Goal: Transaction & Acquisition: Subscribe to service/newsletter

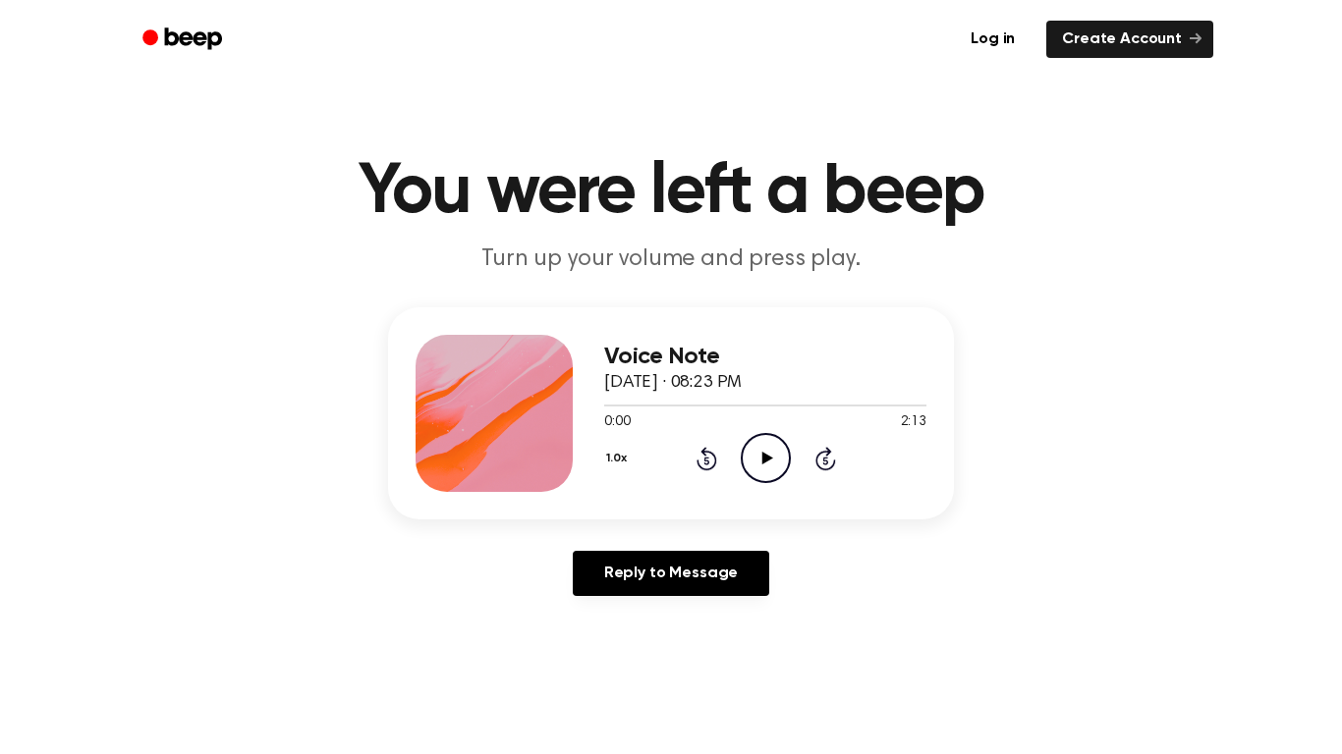
click at [757, 442] on icon "Play Audio" at bounding box center [766, 458] width 50 height 50
click at [757, 442] on icon "Pause Audio" at bounding box center [766, 458] width 50 height 50
click at [757, 442] on icon "Play Audio" at bounding box center [766, 458] width 50 height 50
click at [757, 442] on icon "Pause Audio" at bounding box center [766, 458] width 50 height 50
click at [720, 441] on div "1.0x Rewind 5 seconds Play Audio Skip 5 seconds" at bounding box center [765, 458] width 322 height 50
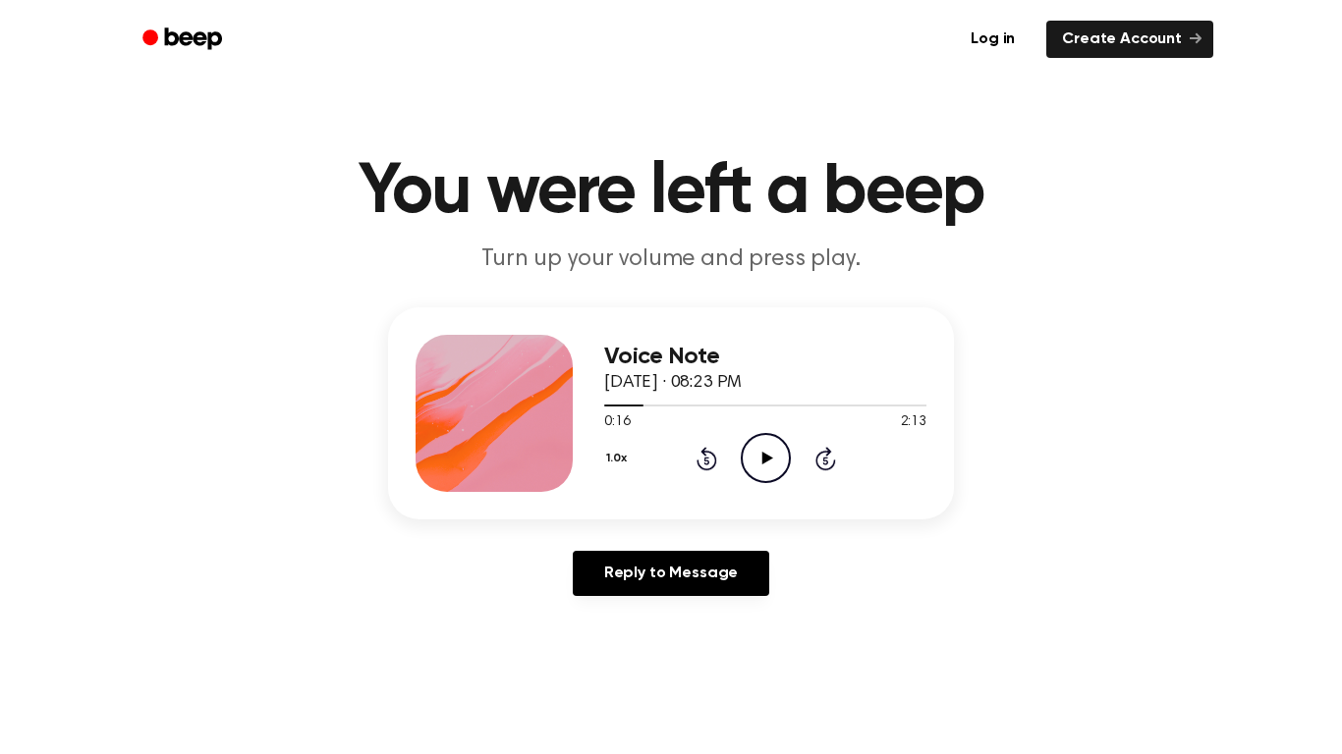
click at [720, 441] on div "1.0x Rewind 5 seconds Play Audio Skip 5 seconds" at bounding box center [765, 458] width 322 height 50
click at [738, 463] on div "1.0x Rewind 5 seconds Play Audio Skip 5 seconds" at bounding box center [765, 458] width 322 height 50
click at [764, 452] on icon "Play Audio" at bounding box center [766, 458] width 50 height 50
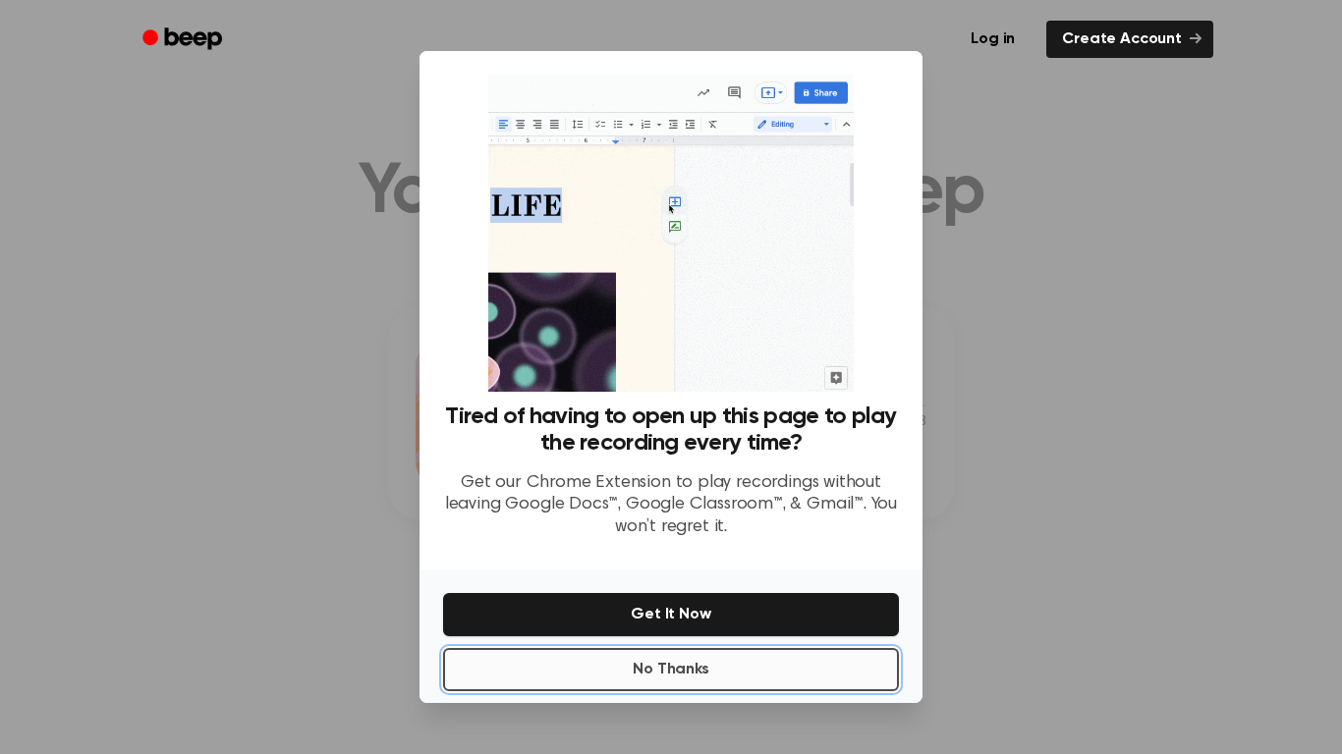
click at [829, 659] on button "No Thanks" at bounding box center [671, 669] width 456 height 43
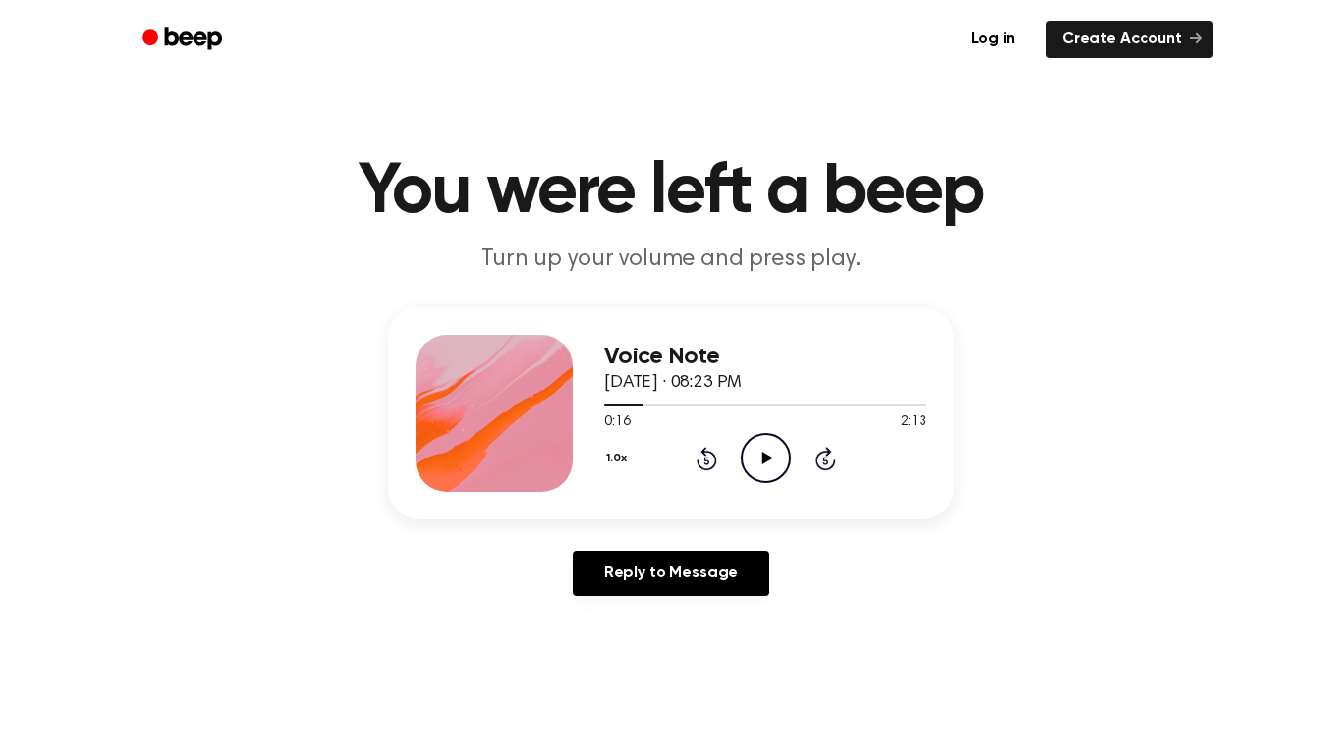
click at [713, 460] on icon "Rewind 5 seconds" at bounding box center [707, 459] width 22 height 26
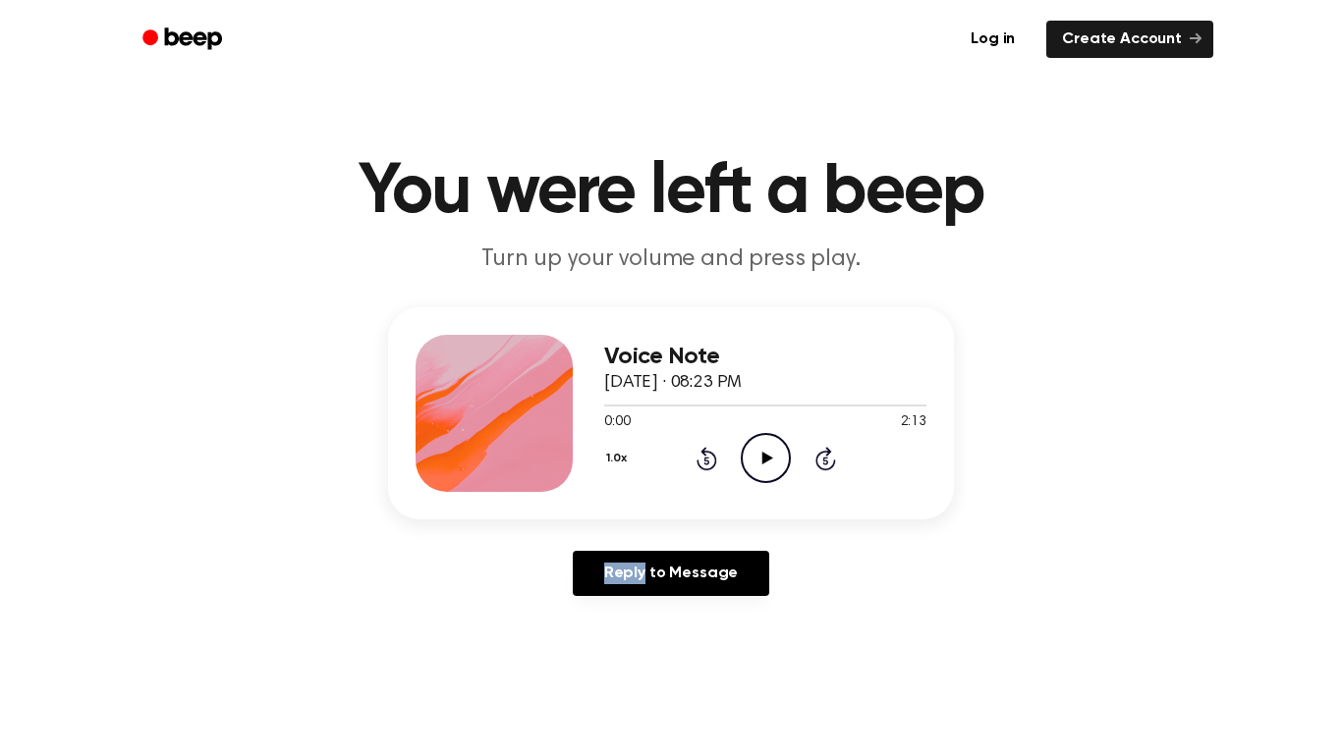
click at [713, 460] on icon "Rewind 5 seconds" at bounding box center [707, 459] width 22 height 26
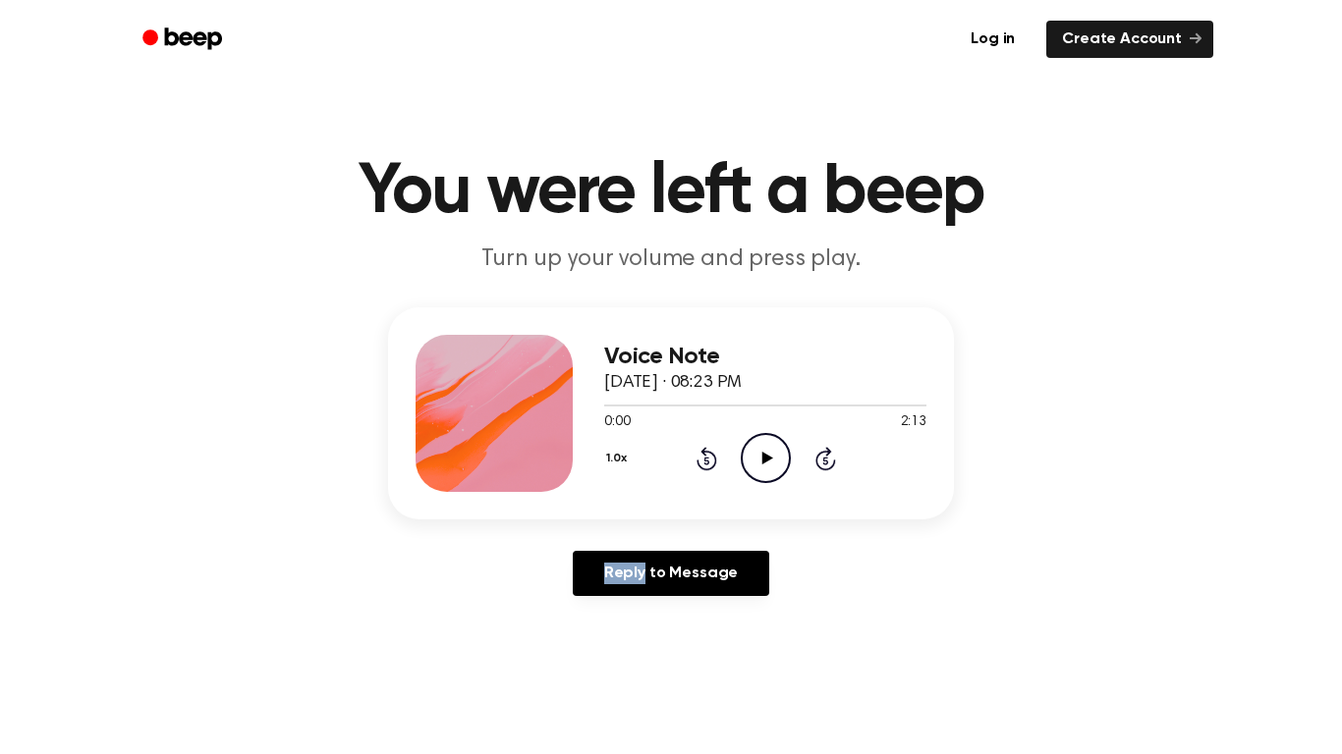
click at [713, 460] on icon "Rewind 5 seconds" at bounding box center [707, 459] width 22 height 26
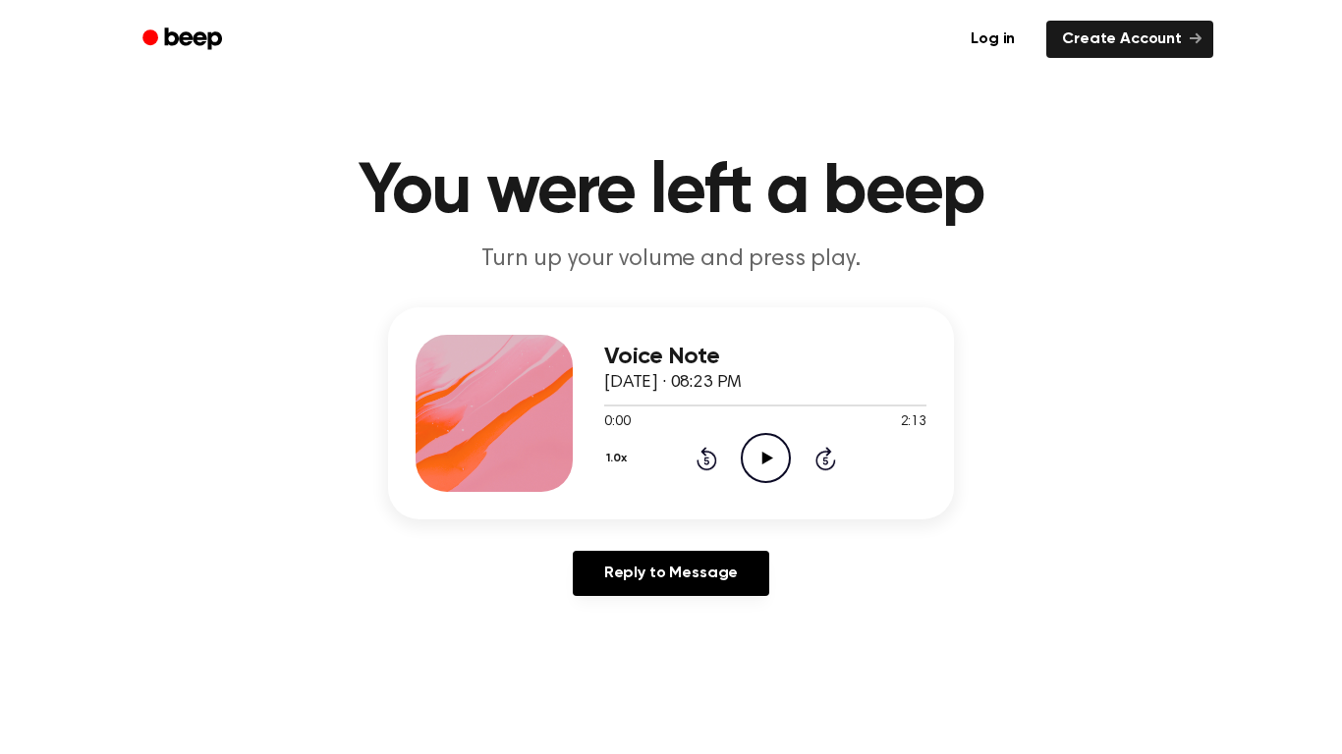
click at [713, 460] on icon "Rewind 5 seconds" at bounding box center [707, 459] width 22 height 26
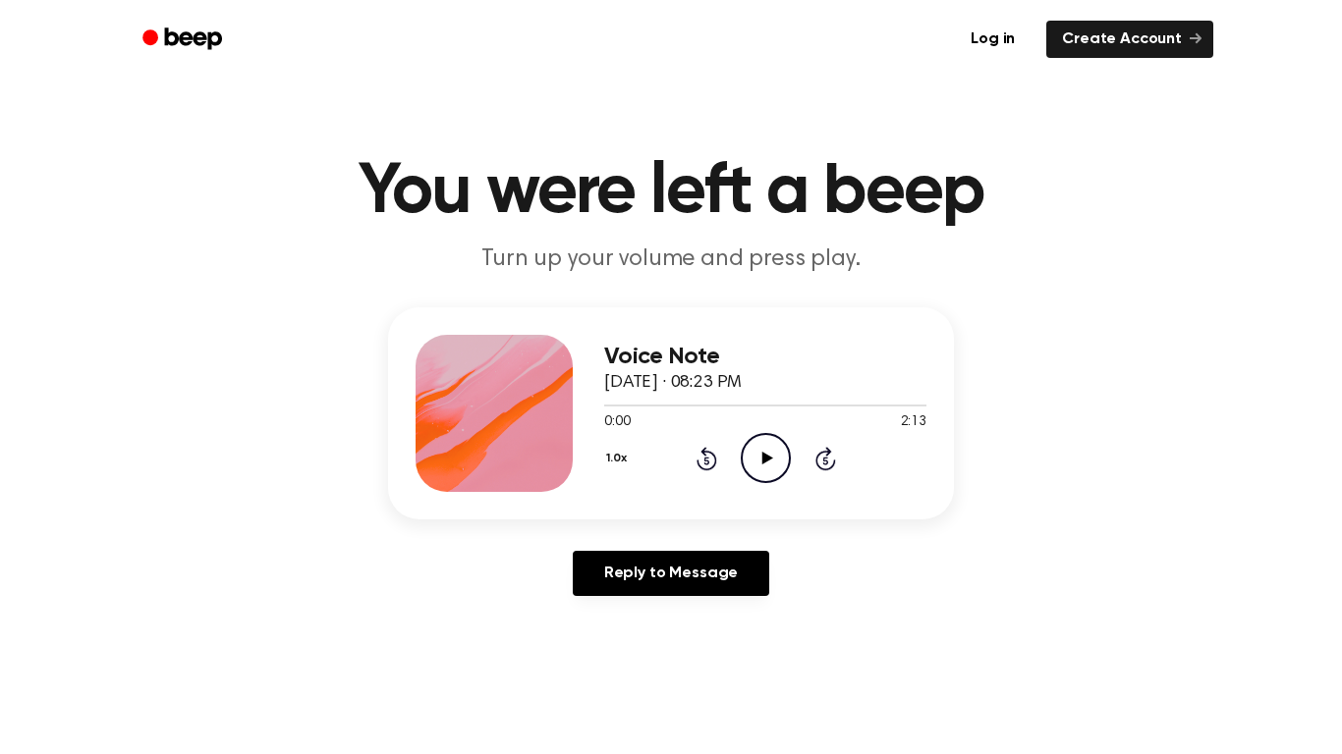
click at [713, 460] on icon "Rewind 5 seconds" at bounding box center [707, 459] width 22 height 26
click at [773, 577] on div "Reply to Message" at bounding box center [671, 581] width 566 height 61
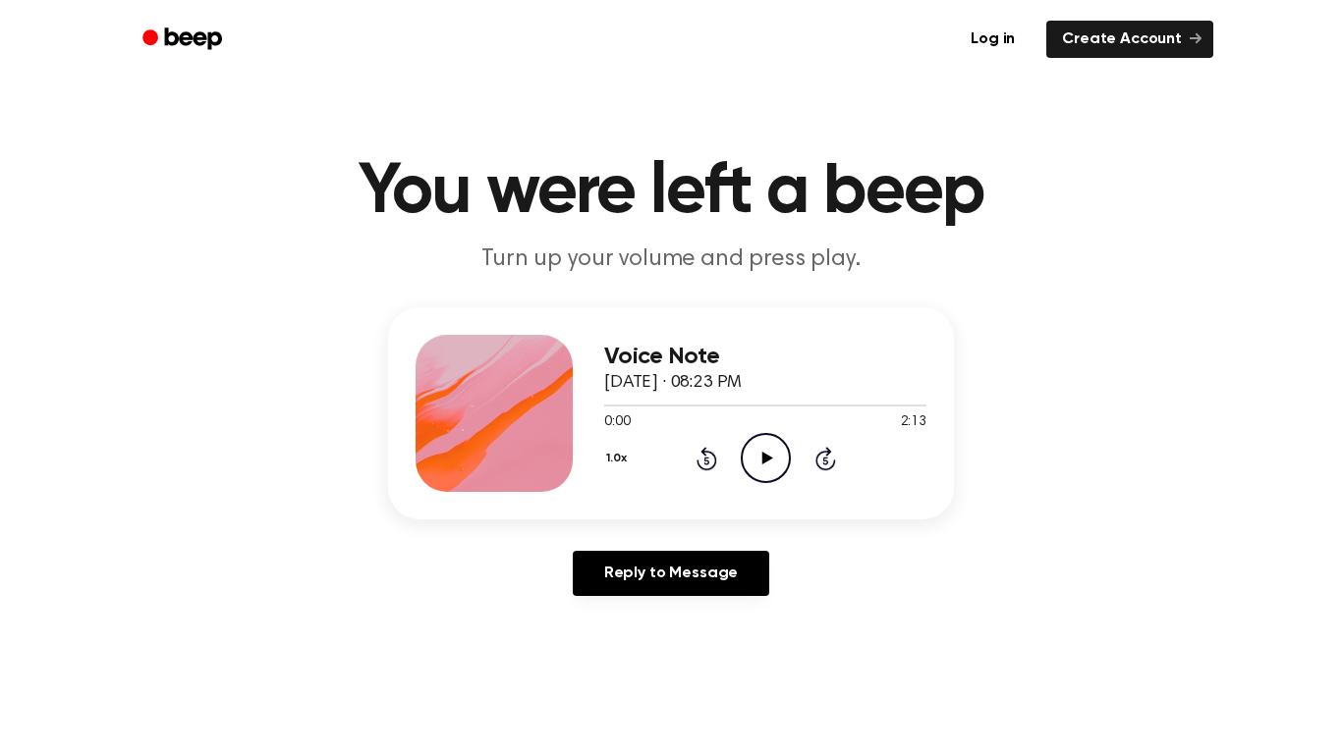
click at [773, 577] on div "Reply to Message" at bounding box center [671, 581] width 566 height 61
click at [776, 570] on div "Reply to Message" at bounding box center [671, 581] width 566 height 61
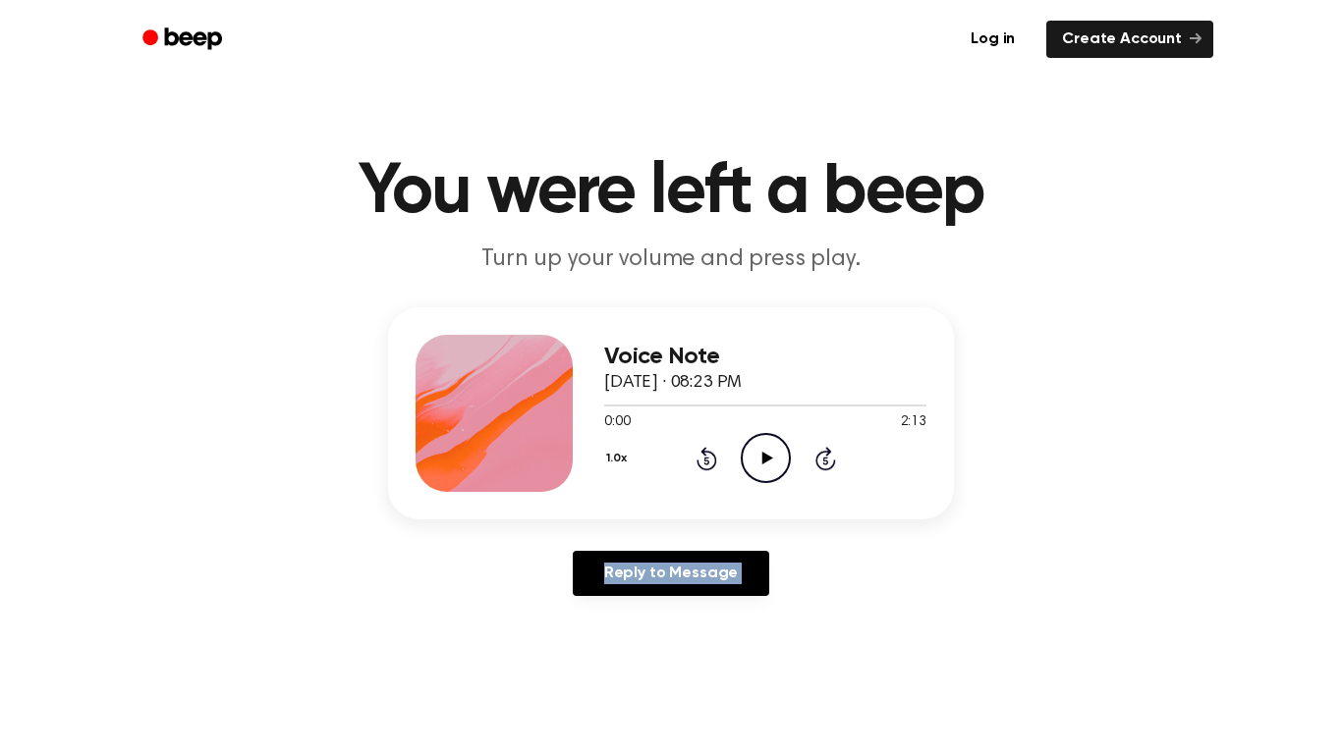
click at [776, 570] on div "Reply to Message" at bounding box center [671, 581] width 566 height 61
click at [823, 449] on icon "Skip 5 seconds" at bounding box center [825, 459] width 22 height 26
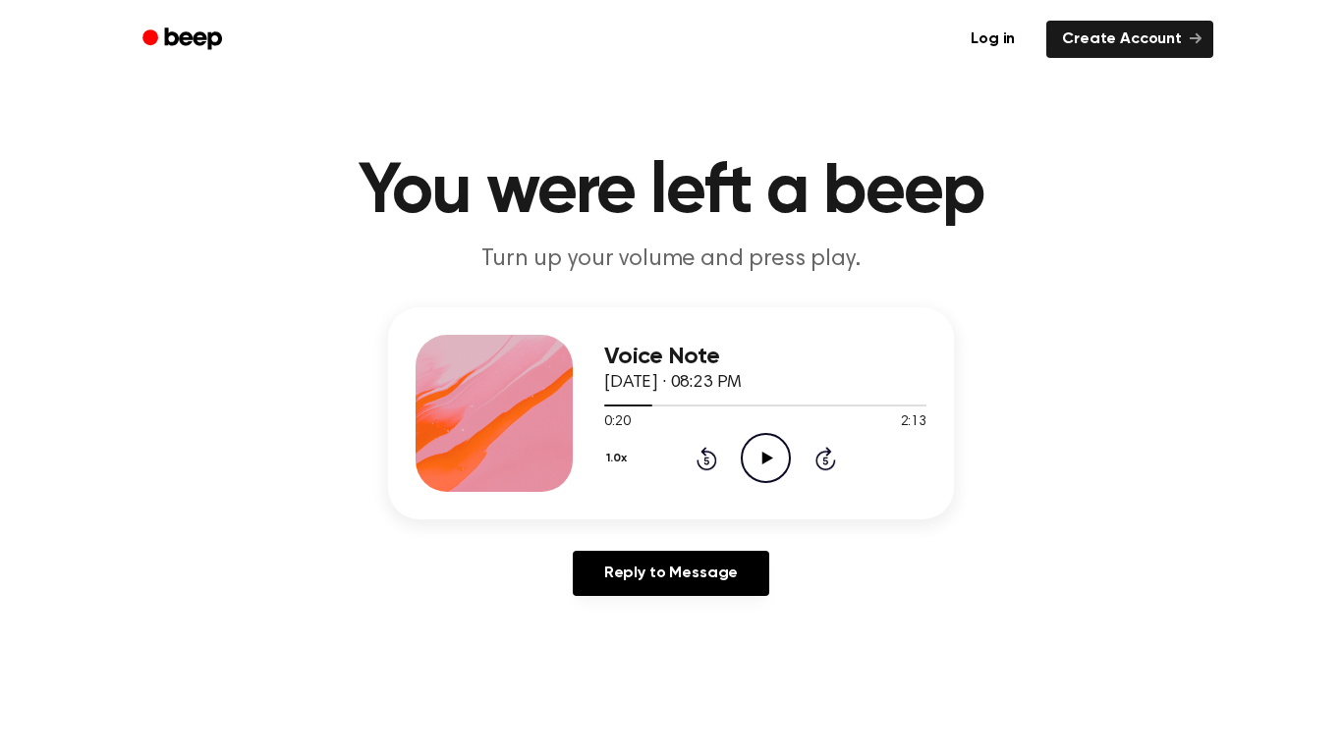
click at [823, 449] on icon "Skip 5 seconds" at bounding box center [825, 459] width 22 height 26
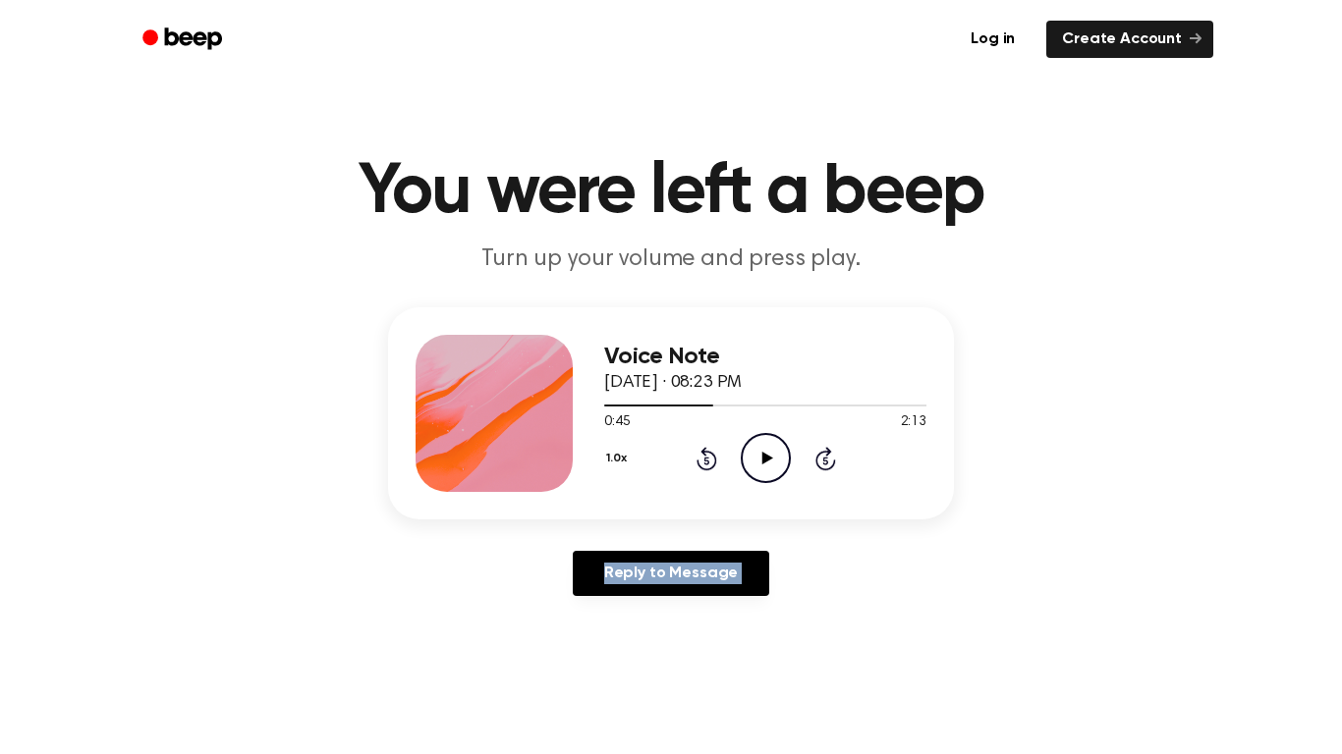
click at [823, 449] on icon "Skip 5 seconds" at bounding box center [825, 459] width 22 height 26
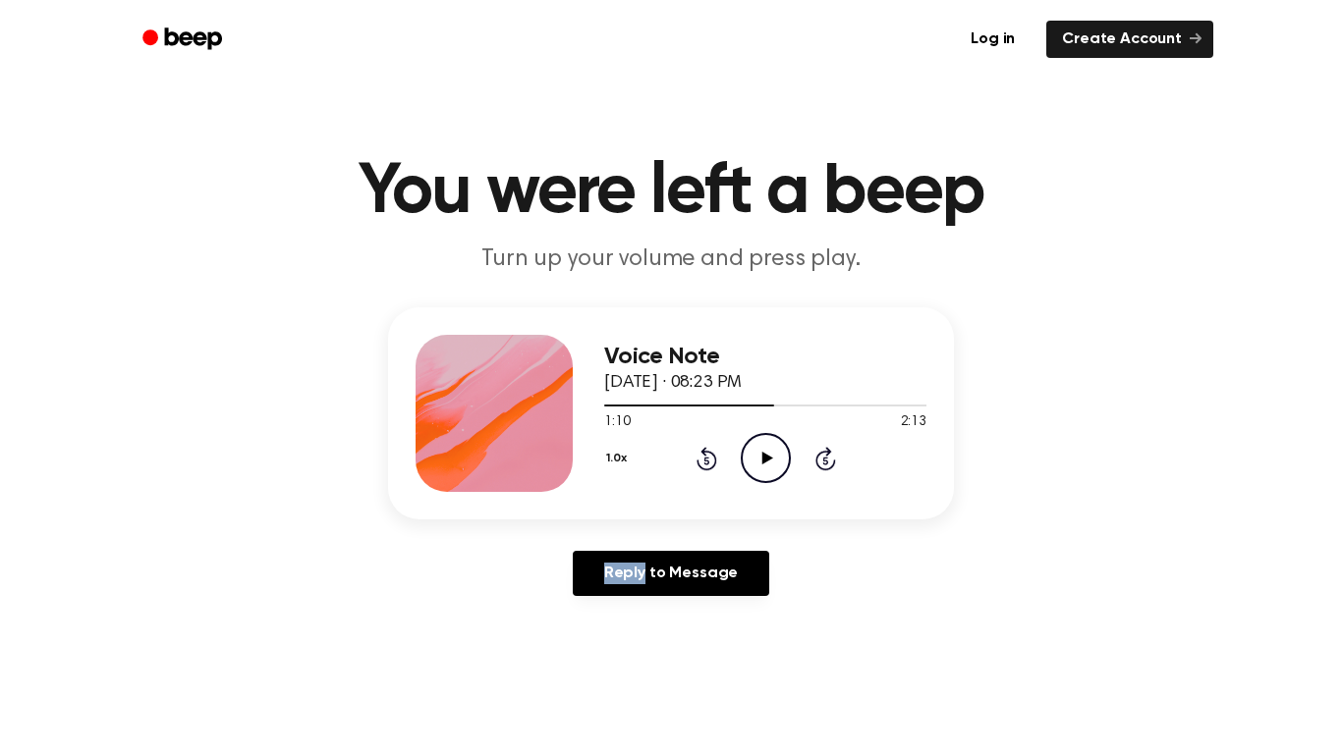
click at [823, 449] on icon "Skip 5 seconds" at bounding box center [825, 459] width 22 height 26
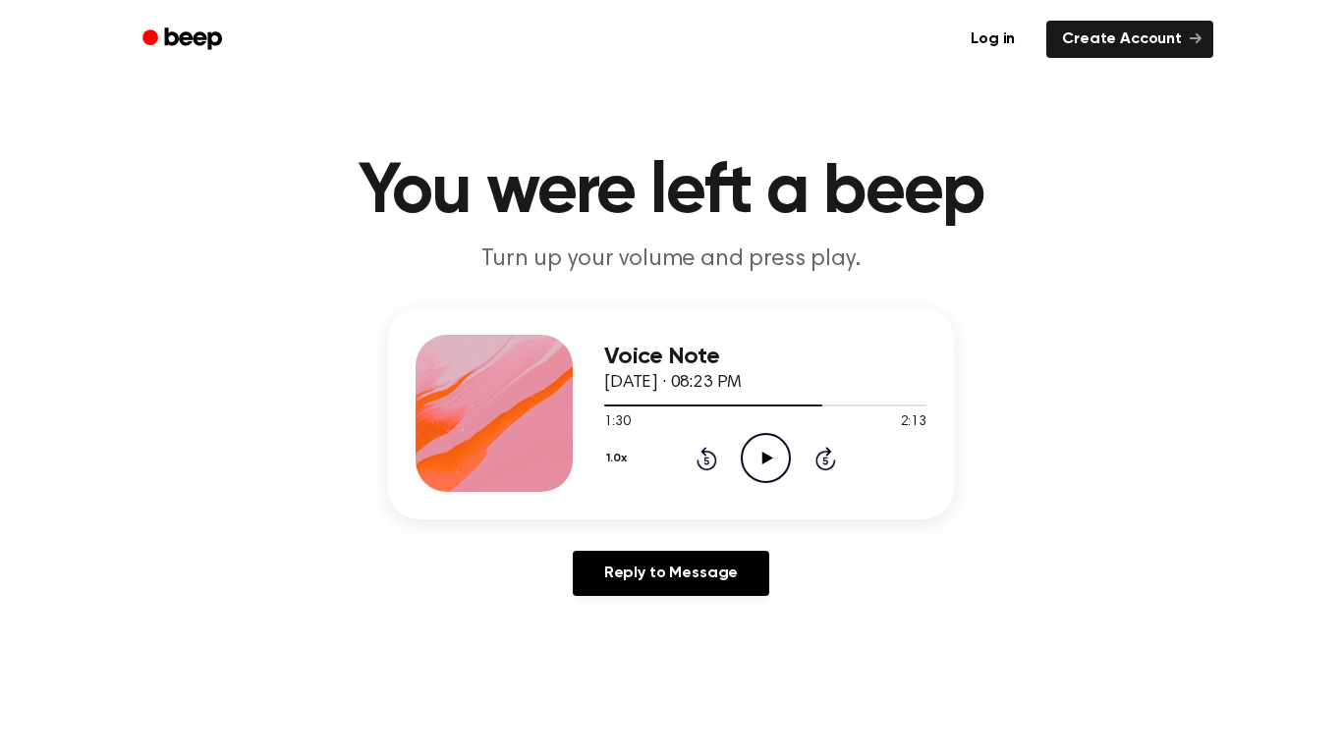
click at [823, 449] on icon "Skip 5 seconds" at bounding box center [825, 459] width 22 height 26
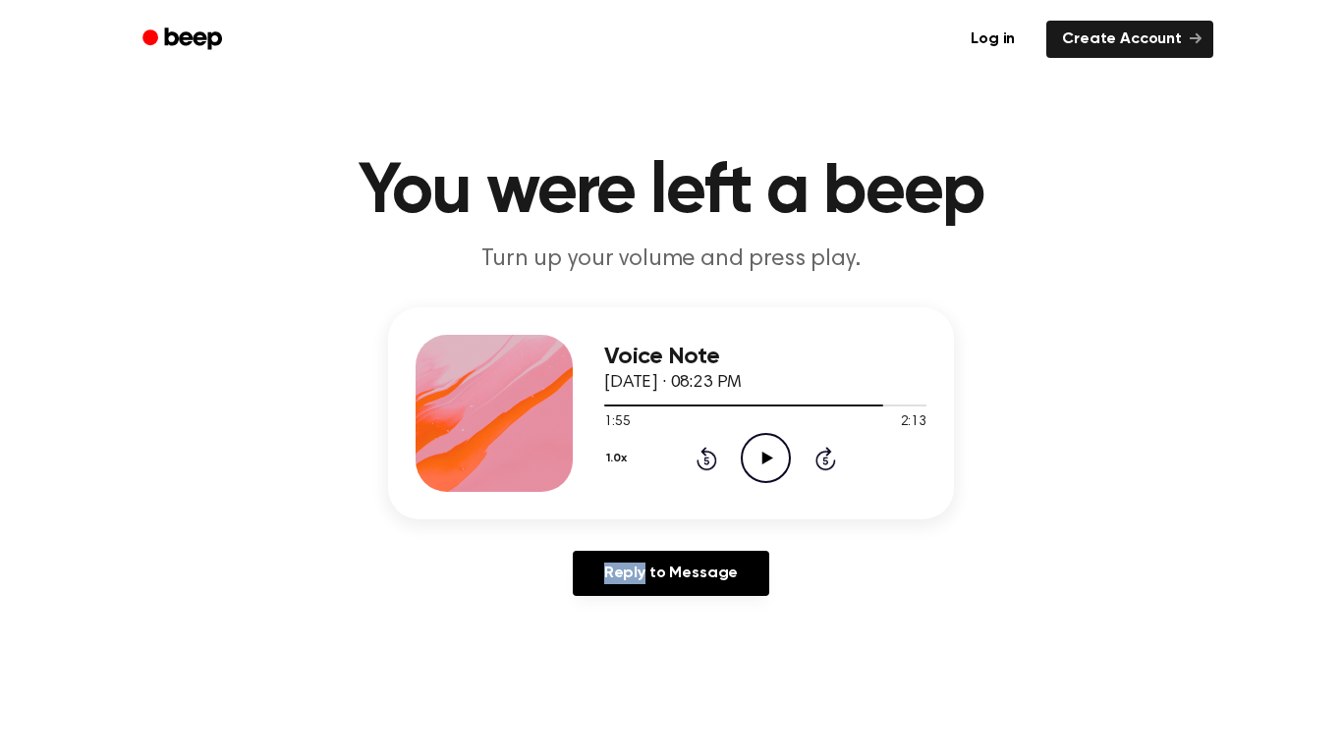
click at [823, 449] on icon "Skip 5 seconds" at bounding box center [825, 459] width 22 height 26
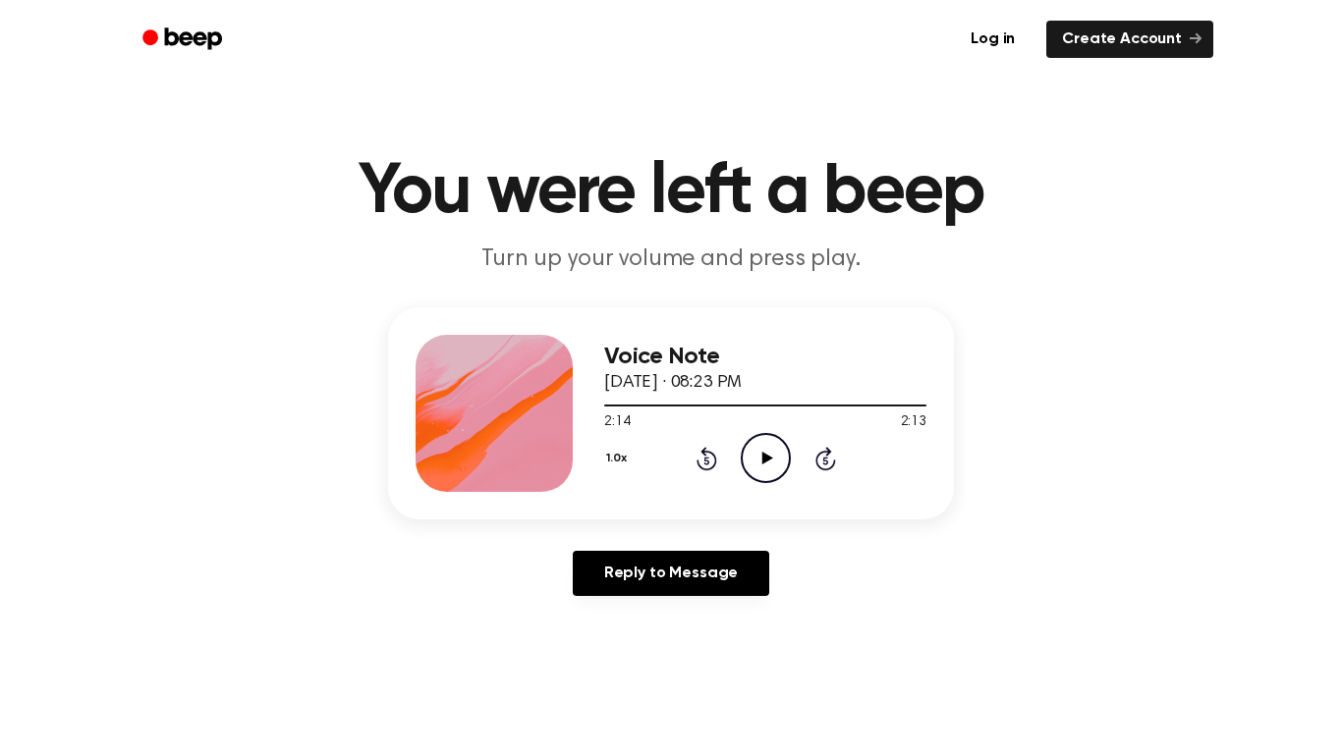
click at [823, 449] on icon "Skip 5 seconds" at bounding box center [825, 459] width 22 height 26
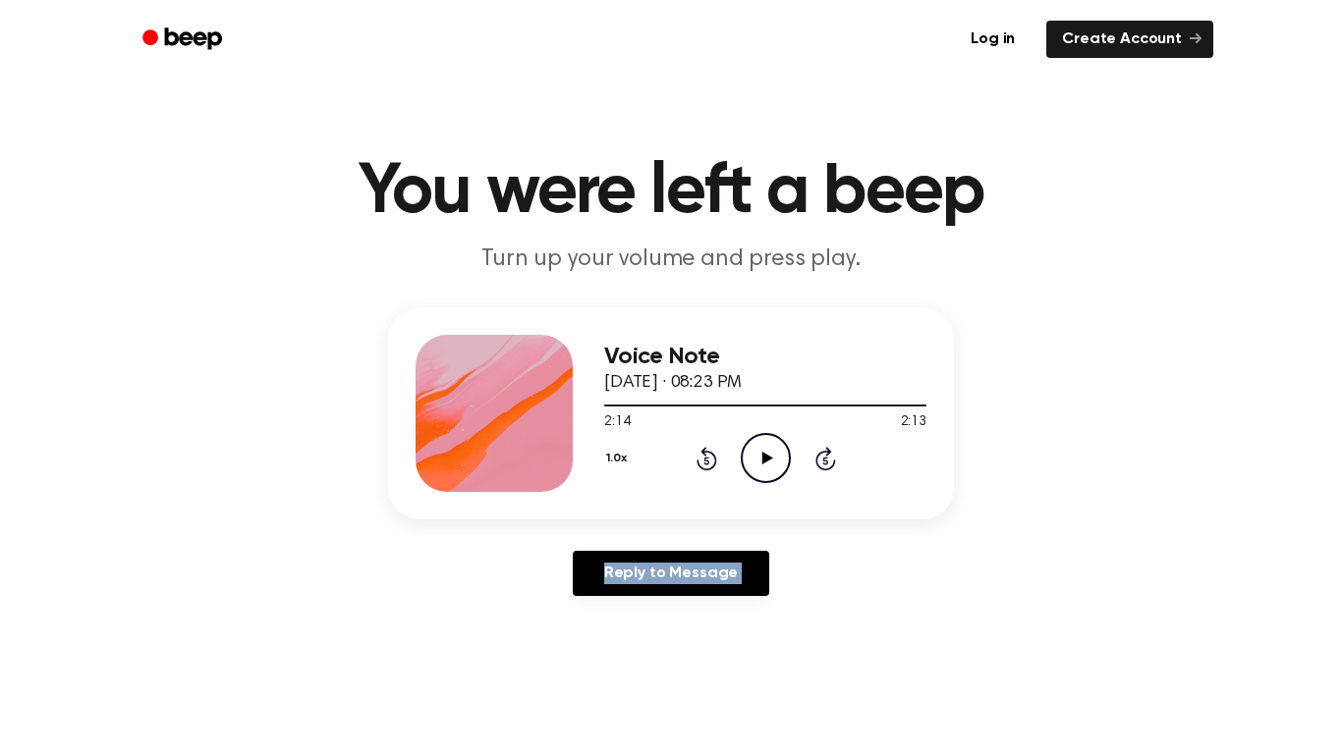
click at [701, 470] on icon at bounding box center [707, 459] width 21 height 24
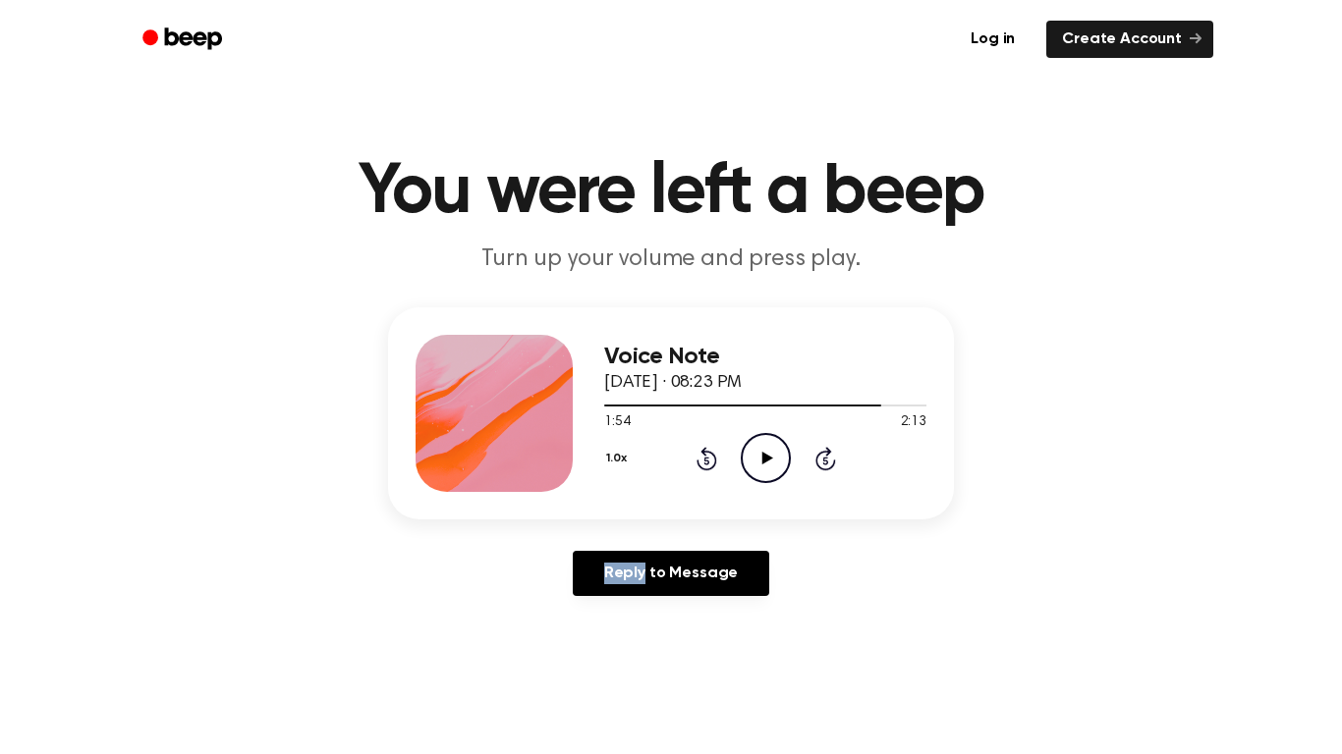
click at [701, 470] on icon at bounding box center [707, 459] width 21 height 24
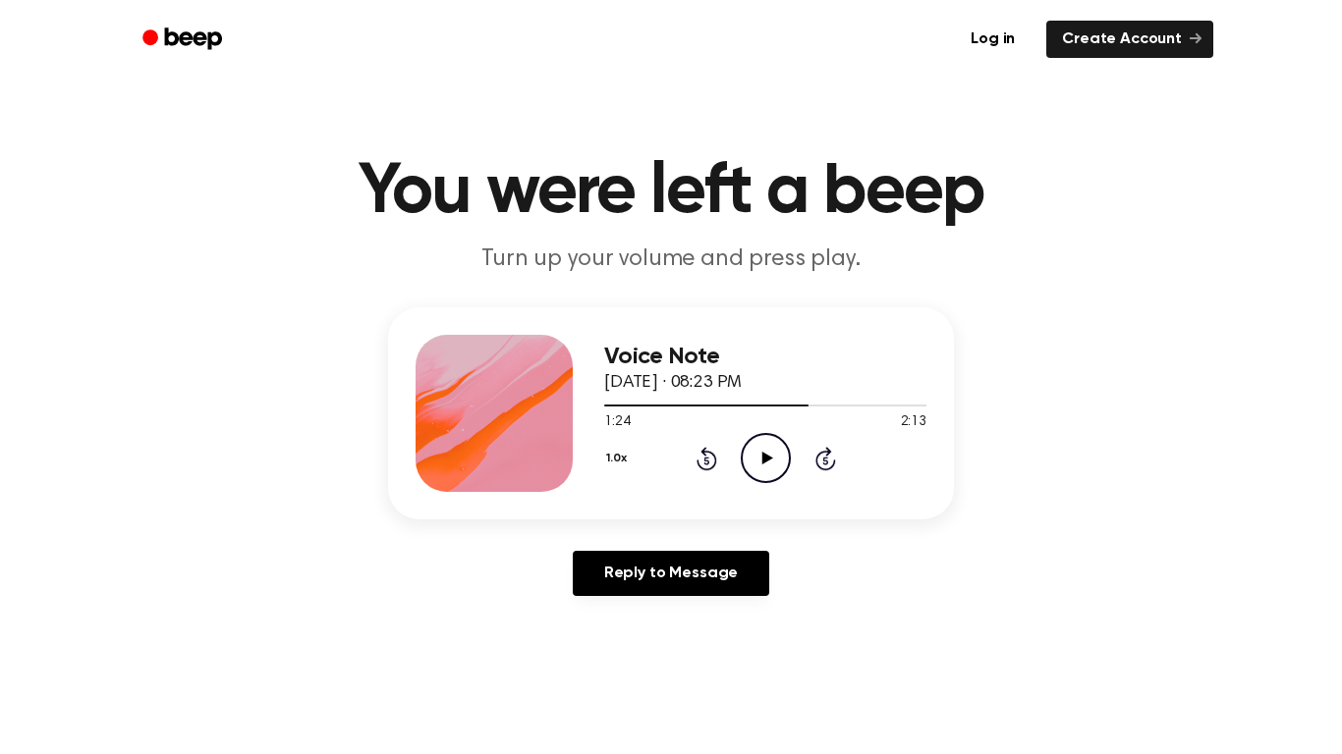
click at [701, 470] on icon at bounding box center [707, 459] width 21 height 24
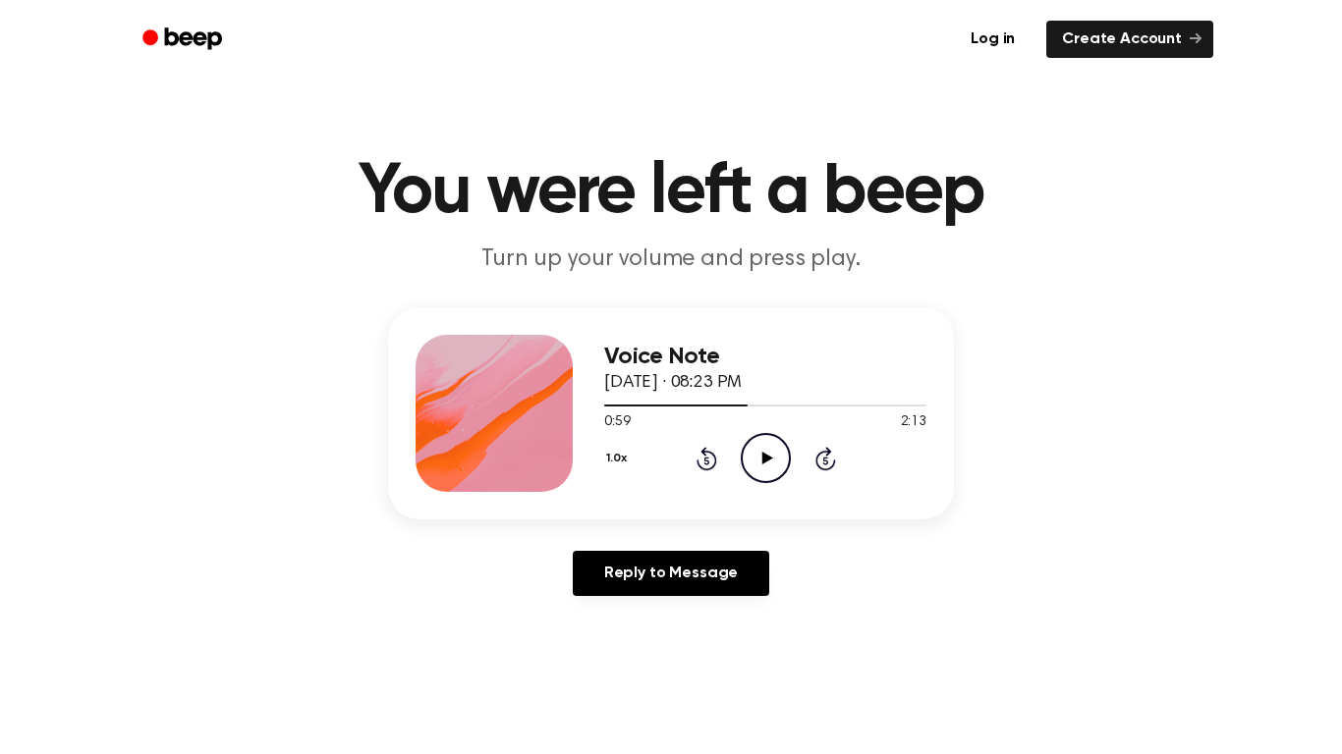
click at [701, 470] on icon at bounding box center [707, 459] width 21 height 24
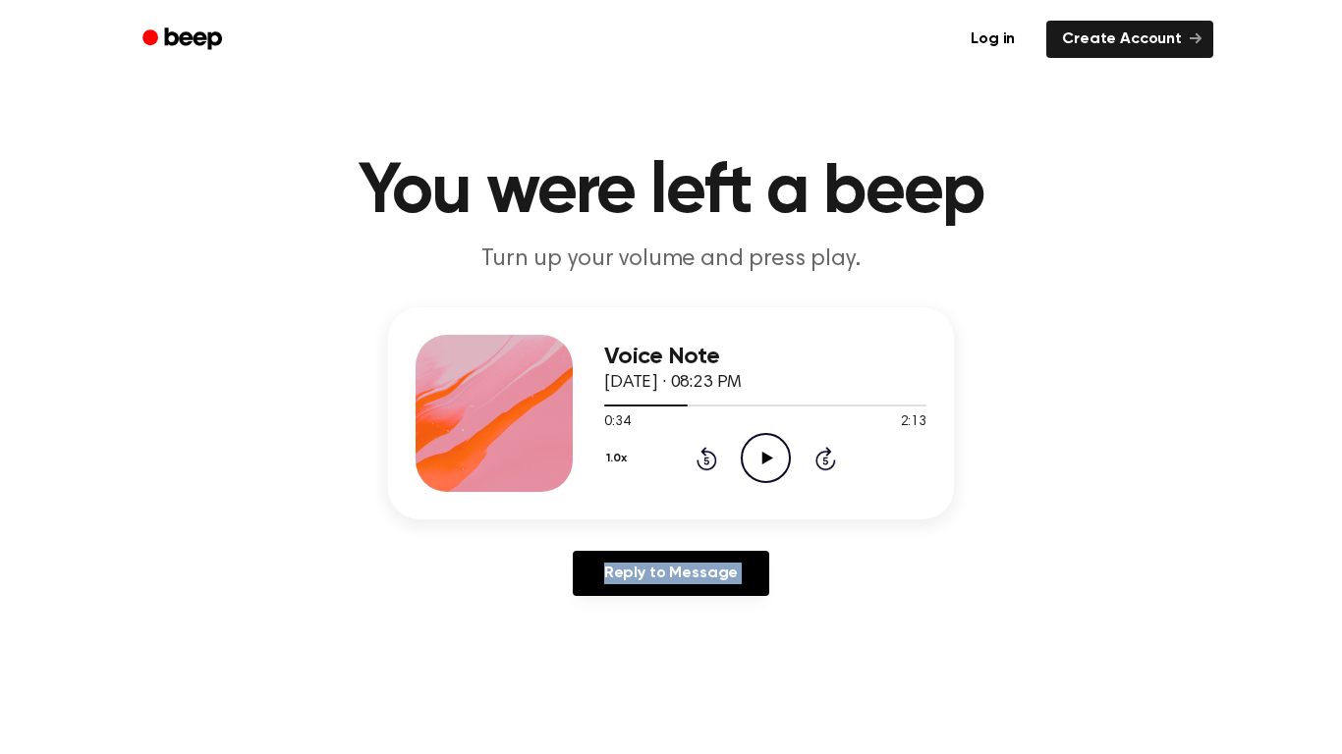
click at [701, 470] on icon at bounding box center [707, 459] width 21 height 24
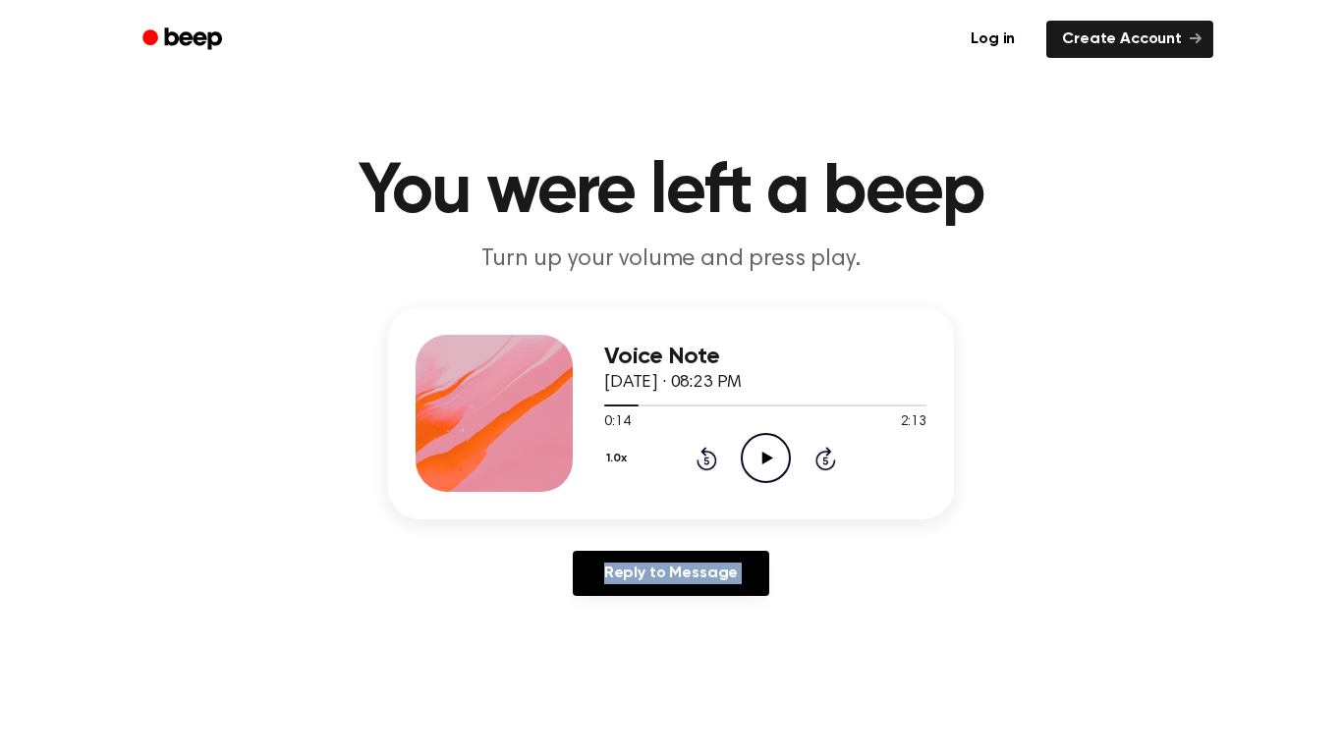
click at [701, 470] on icon at bounding box center [707, 459] width 21 height 24
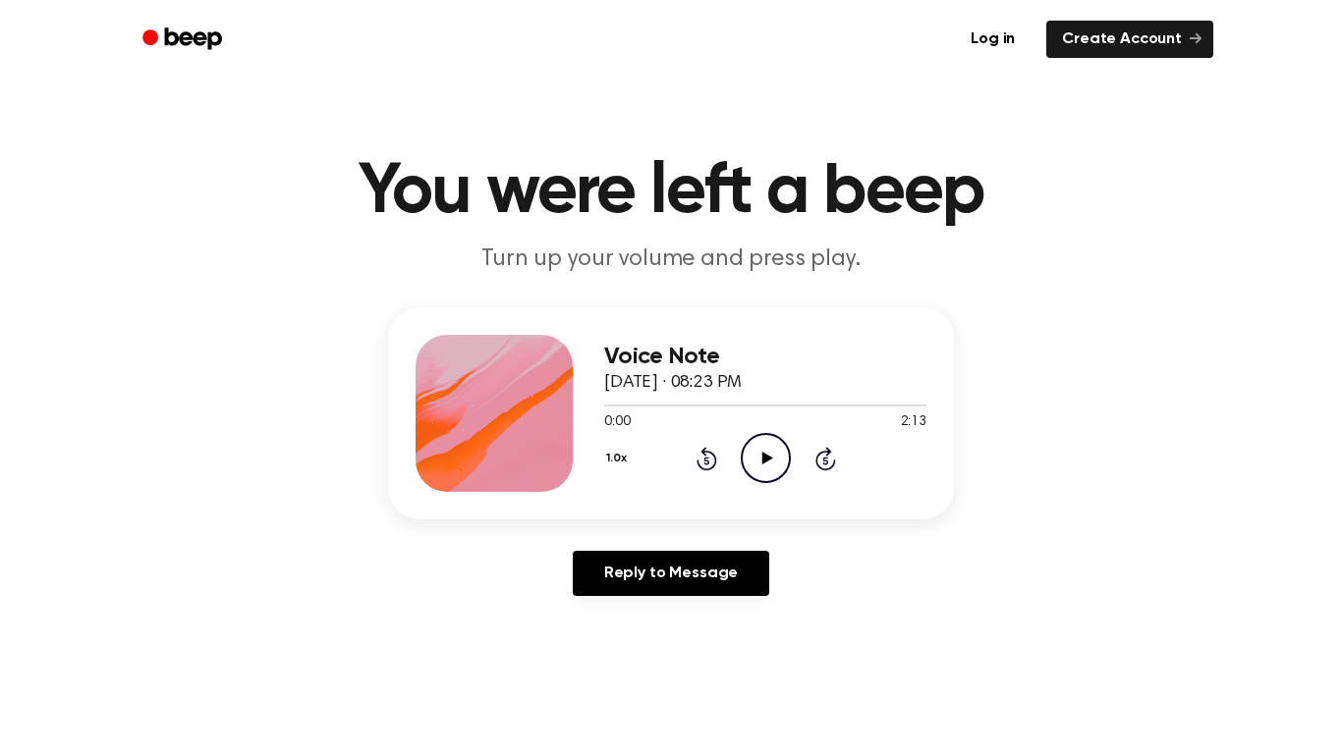
click at [701, 470] on icon at bounding box center [707, 459] width 21 height 24
click at [758, 474] on icon "Play Audio" at bounding box center [766, 458] width 50 height 50
click at [758, 474] on icon "Pause Audio" at bounding box center [766, 458] width 50 height 50
click at [758, 474] on icon "Play Audio" at bounding box center [766, 458] width 50 height 50
click at [710, 460] on icon "Rewind 5 seconds" at bounding box center [707, 459] width 22 height 26
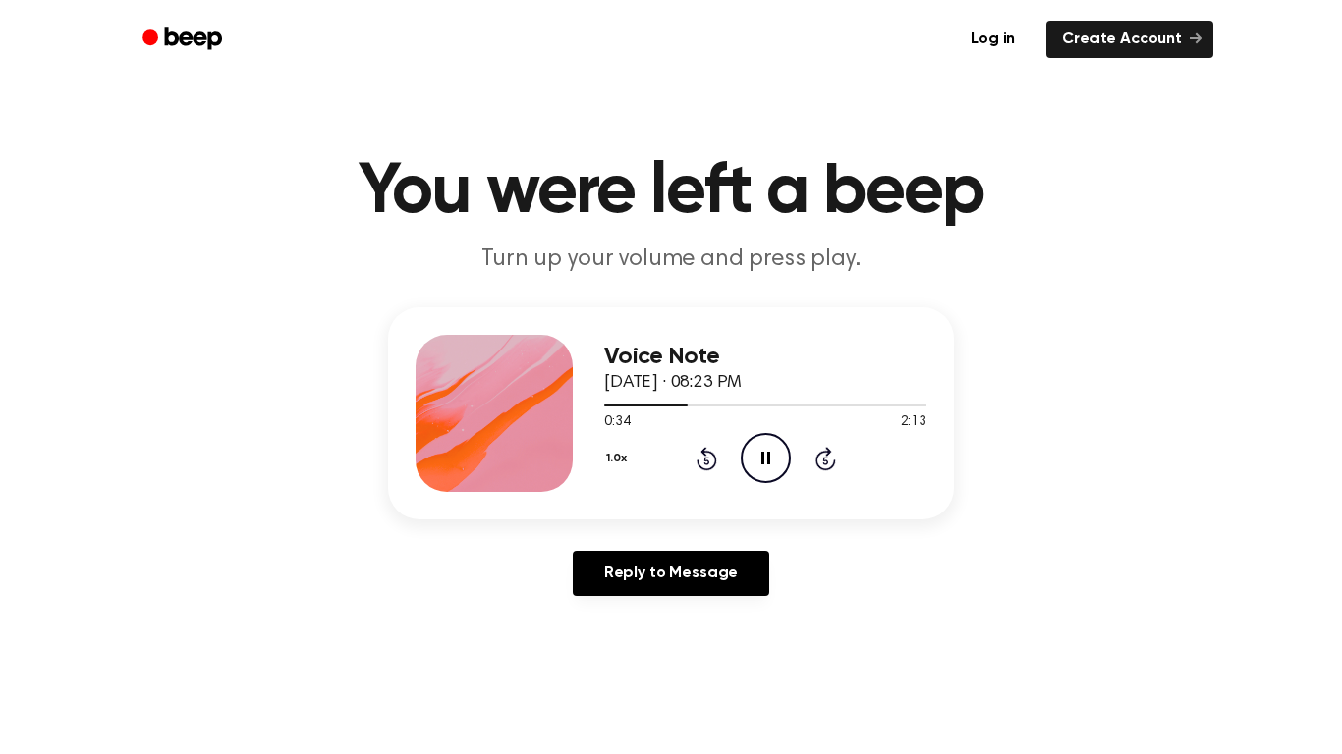
click at [710, 460] on icon "Rewind 5 seconds" at bounding box center [707, 459] width 22 height 26
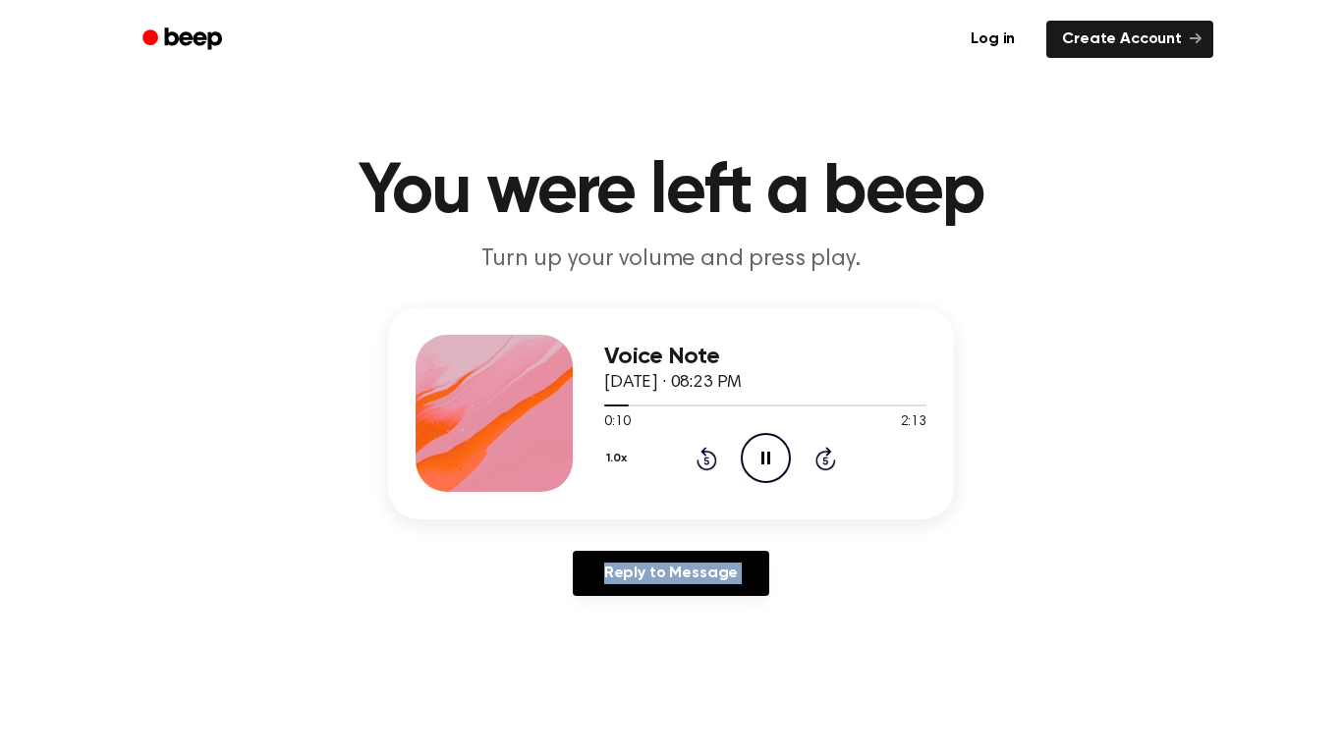
click at [710, 460] on icon "Rewind 5 seconds" at bounding box center [707, 459] width 22 height 26
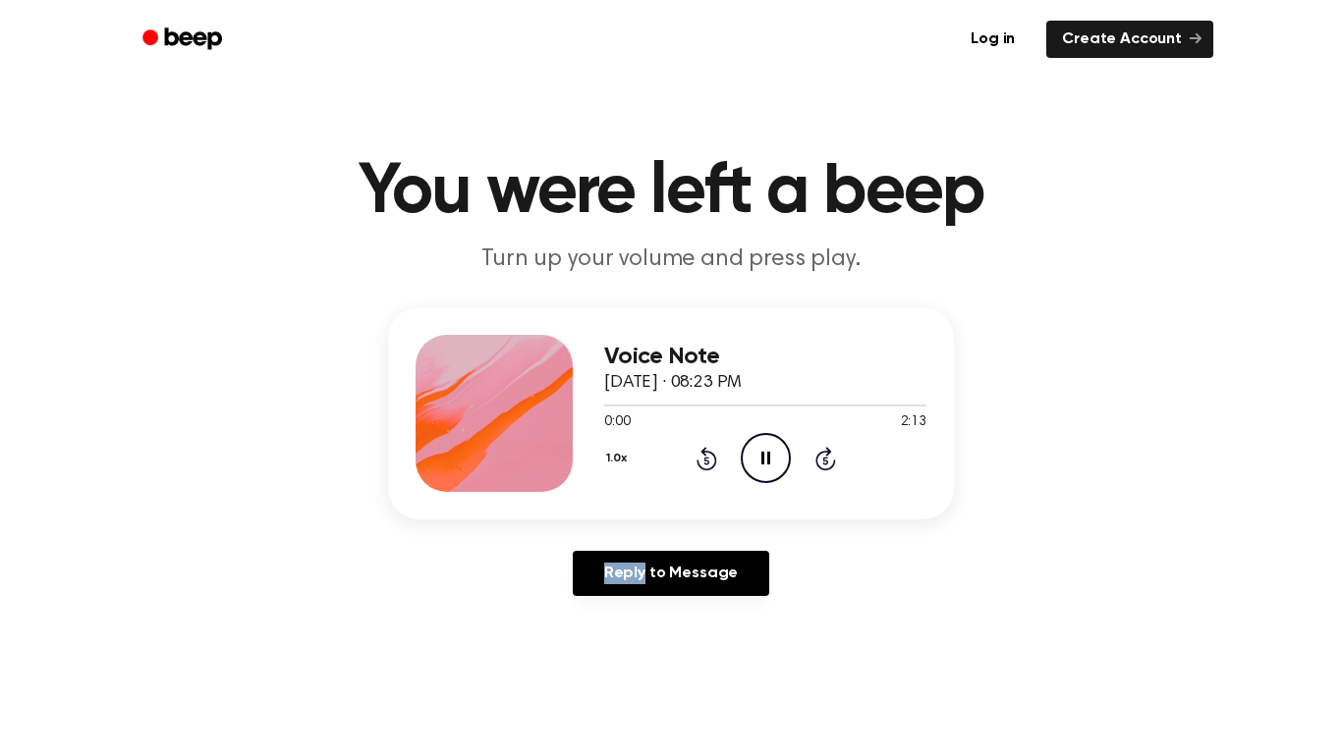
click at [710, 460] on icon "Rewind 5 seconds" at bounding box center [707, 459] width 22 height 26
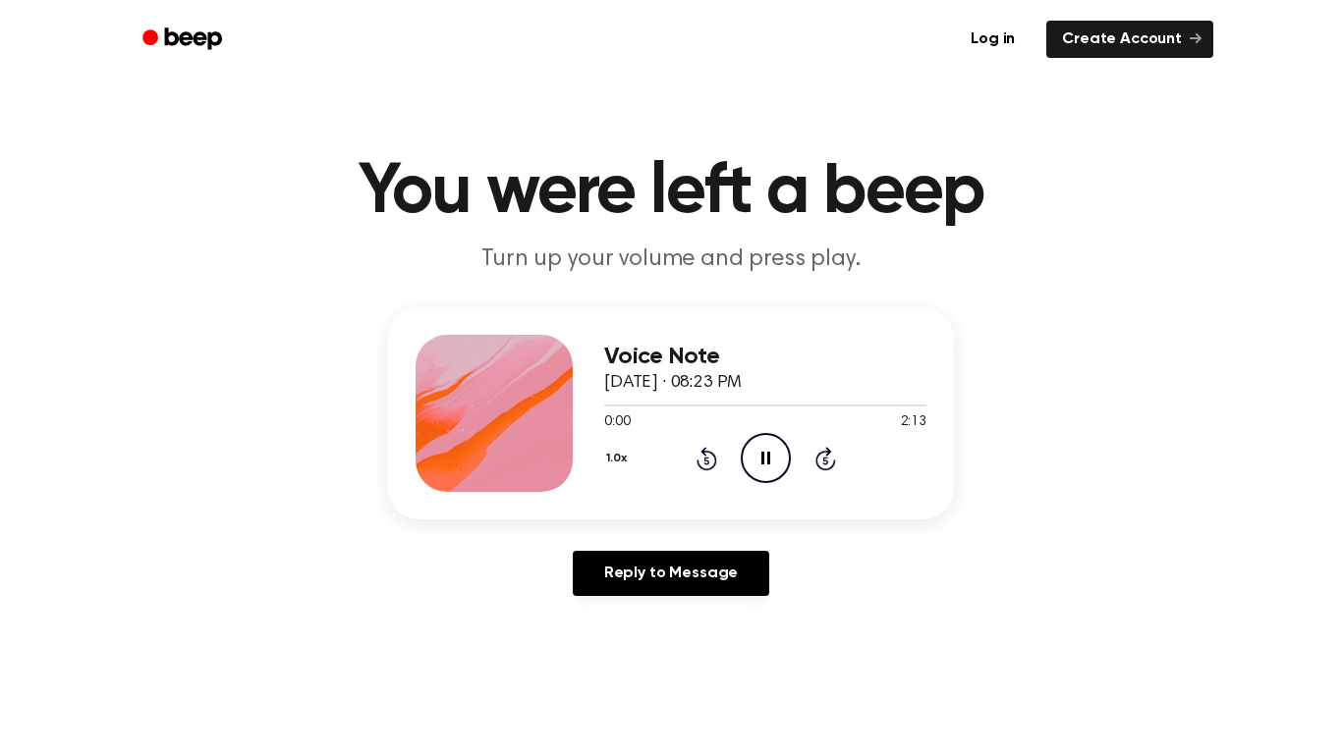
click at [710, 460] on icon "Rewind 5 seconds" at bounding box center [707, 459] width 22 height 26
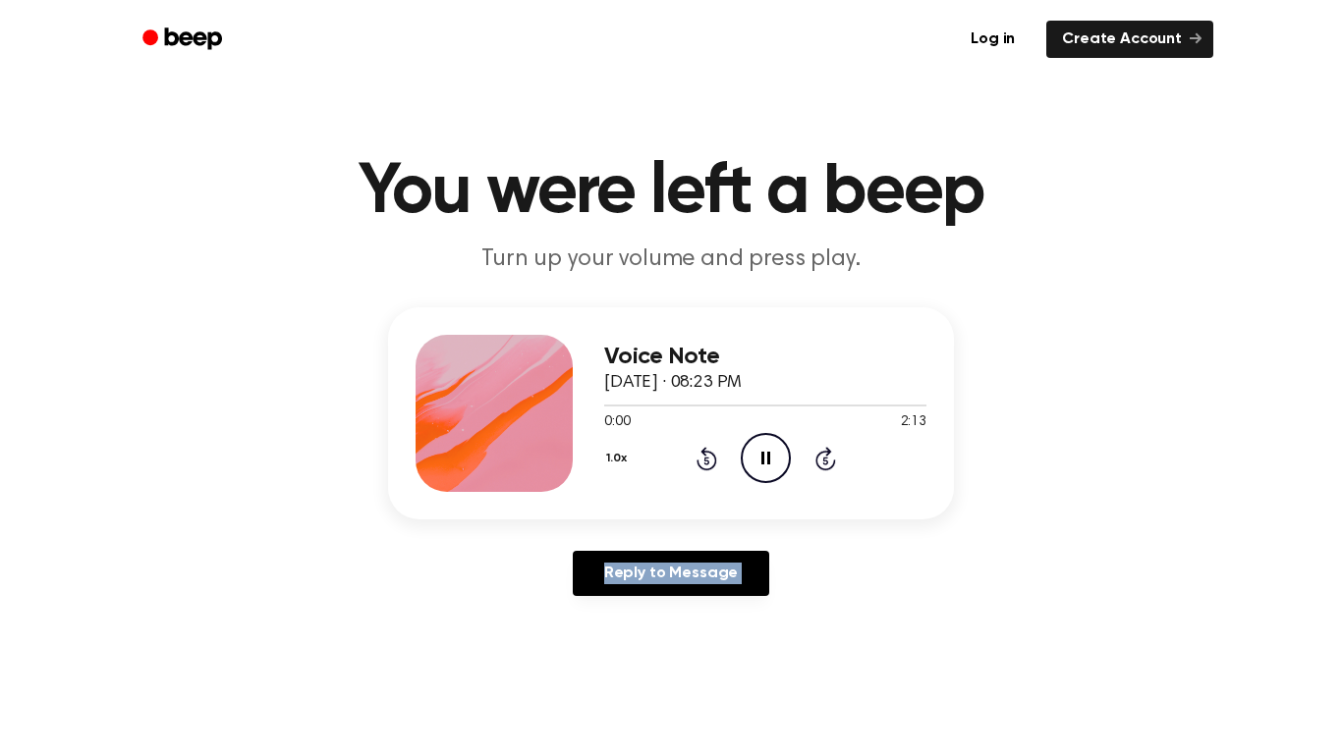
click at [710, 460] on icon "Rewind 5 seconds" at bounding box center [707, 459] width 22 height 26
click at [834, 465] on icon at bounding box center [825, 459] width 21 height 24
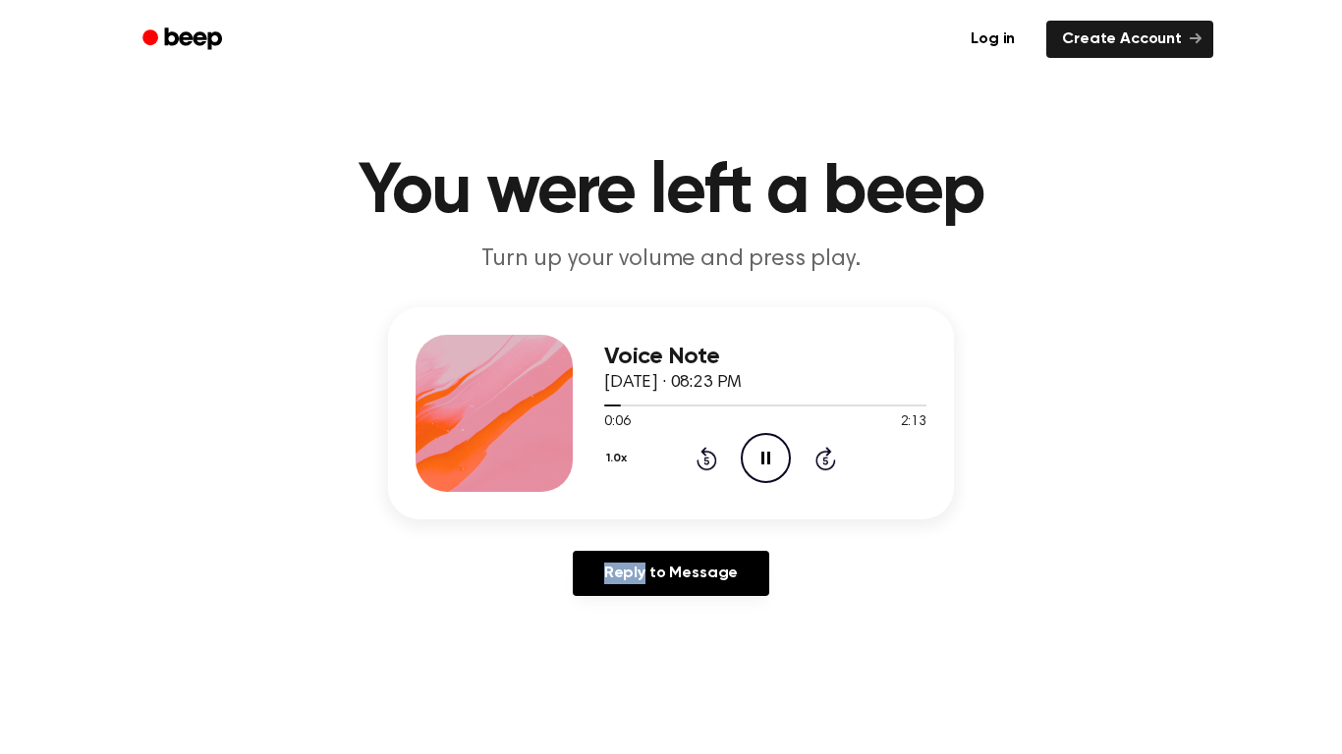
click at [834, 465] on icon at bounding box center [825, 459] width 21 height 24
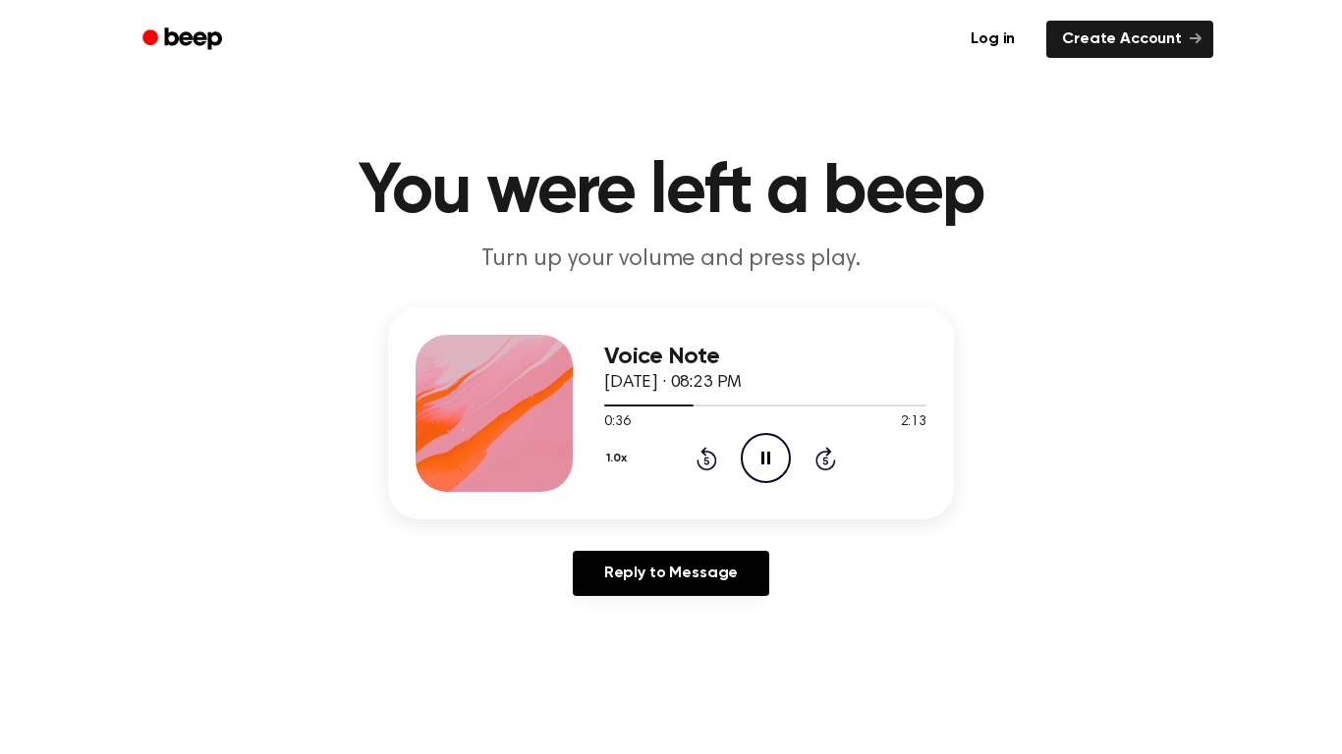
click at [834, 465] on icon at bounding box center [825, 459] width 21 height 24
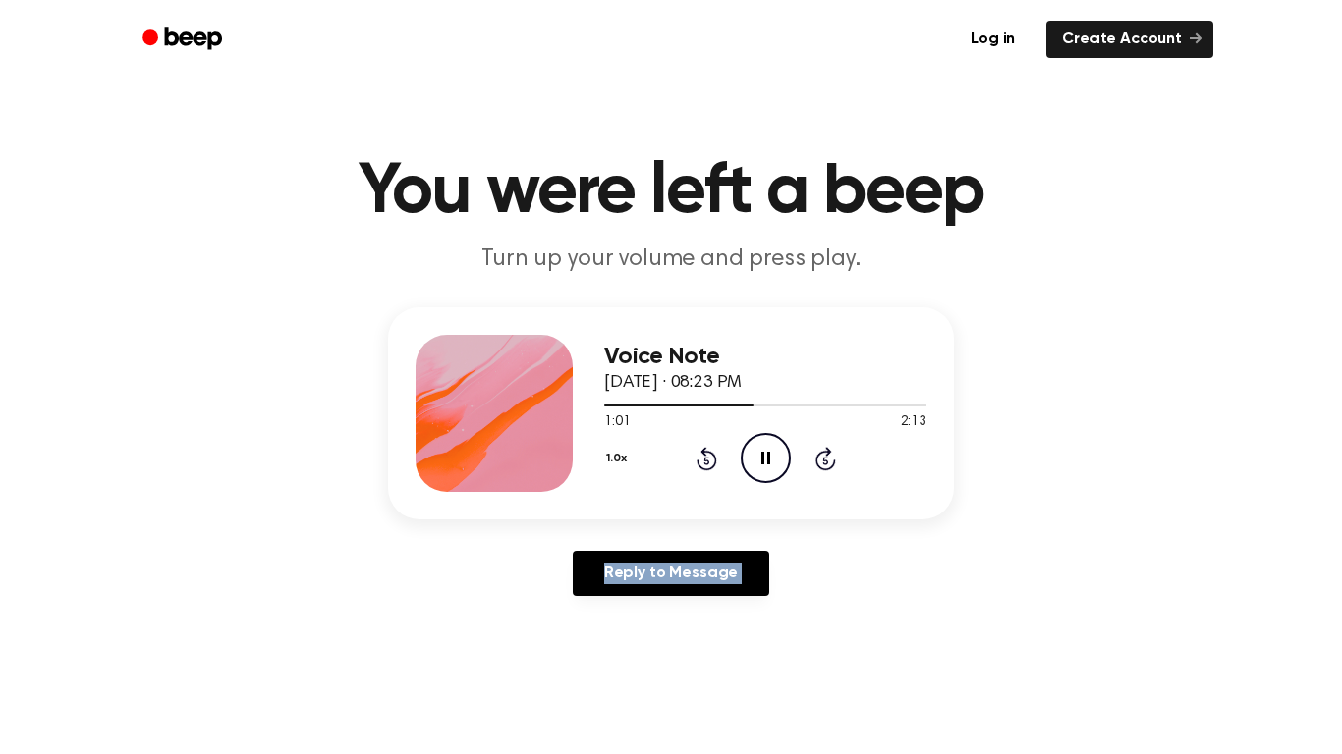
click at [834, 465] on icon at bounding box center [825, 459] width 21 height 24
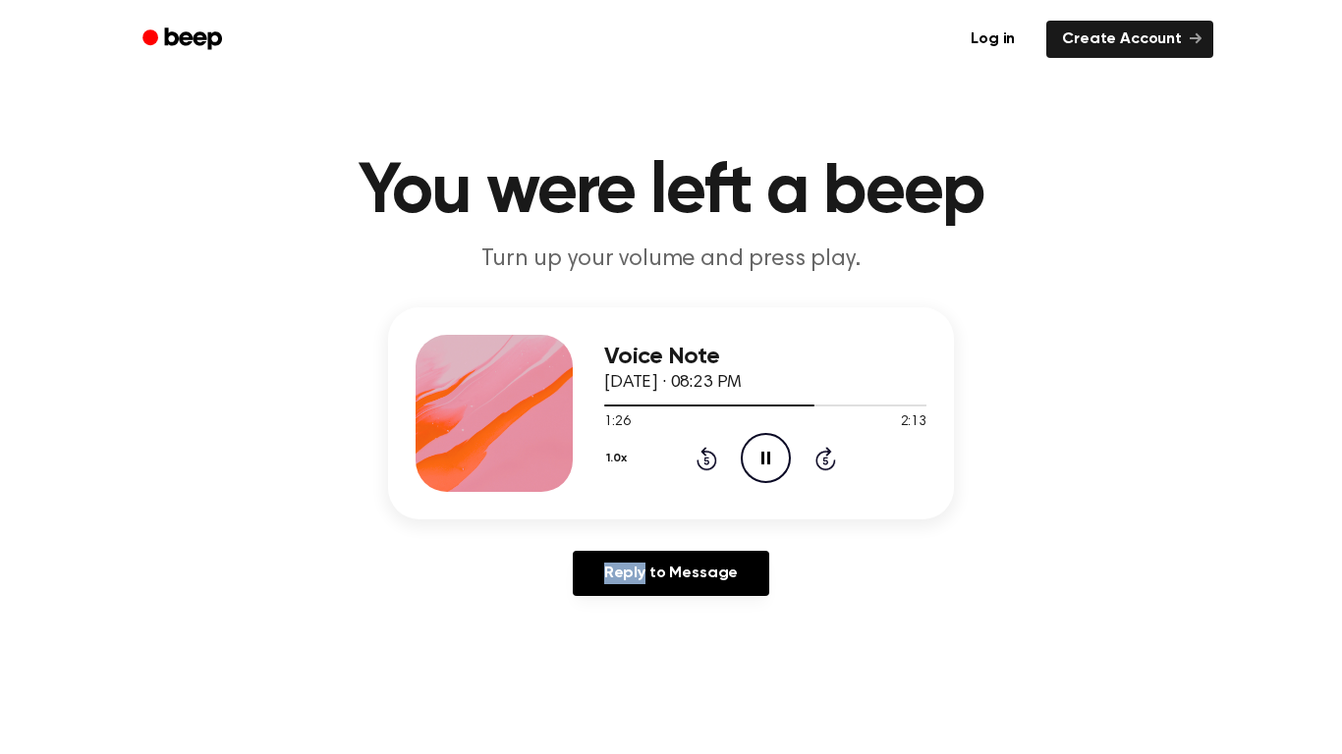
click at [834, 465] on icon at bounding box center [825, 459] width 21 height 24
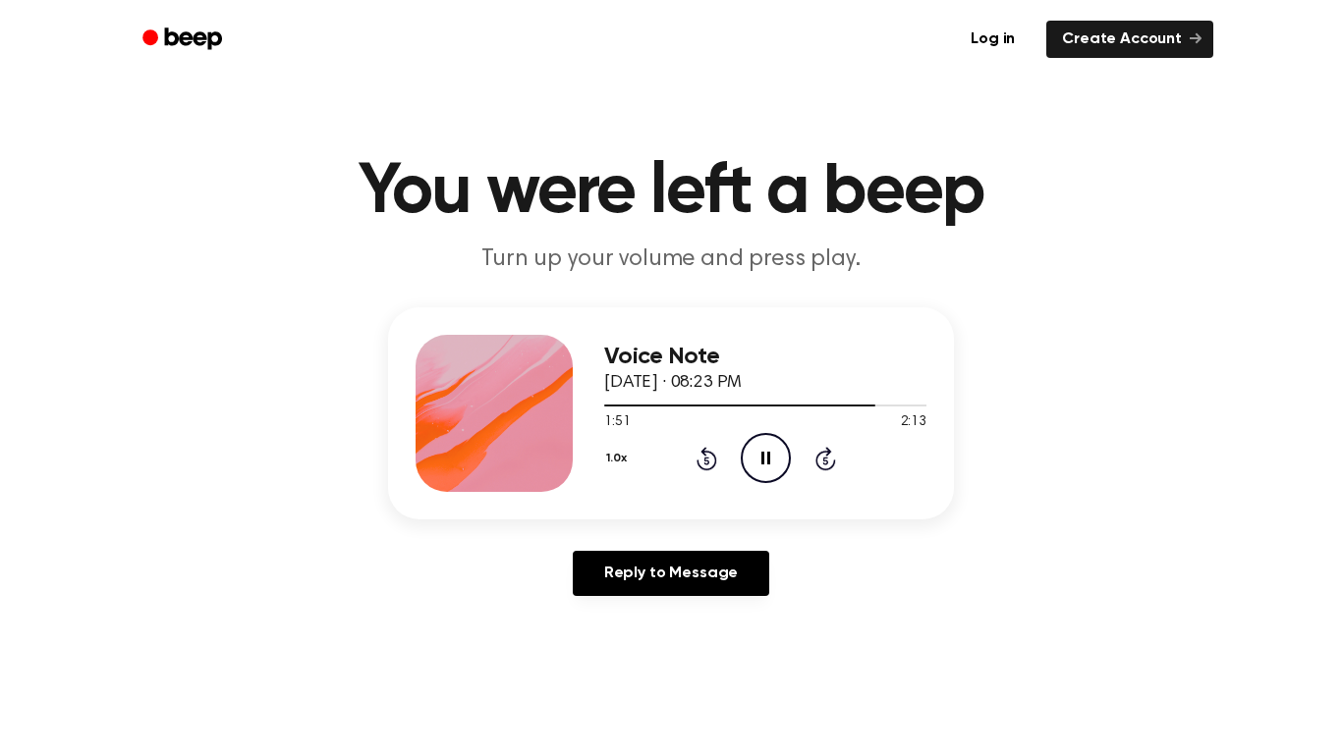
click at [834, 465] on icon at bounding box center [825, 459] width 21 height 24
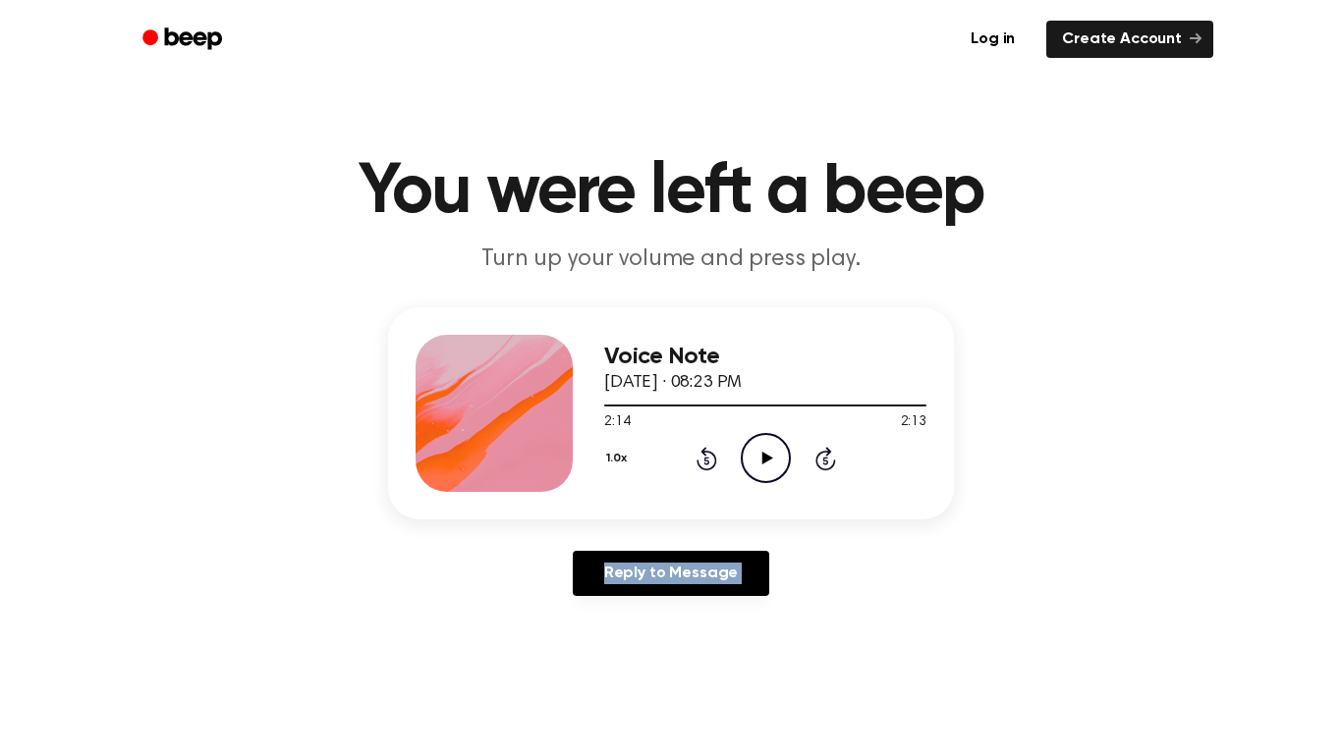
click at [834, 465] on icon at bounding box center [825, 459] width 21 height 24
click at [701, 465] on icon "Rewind 5 seconds" at bounding box center [707, 459] width 22 height 26
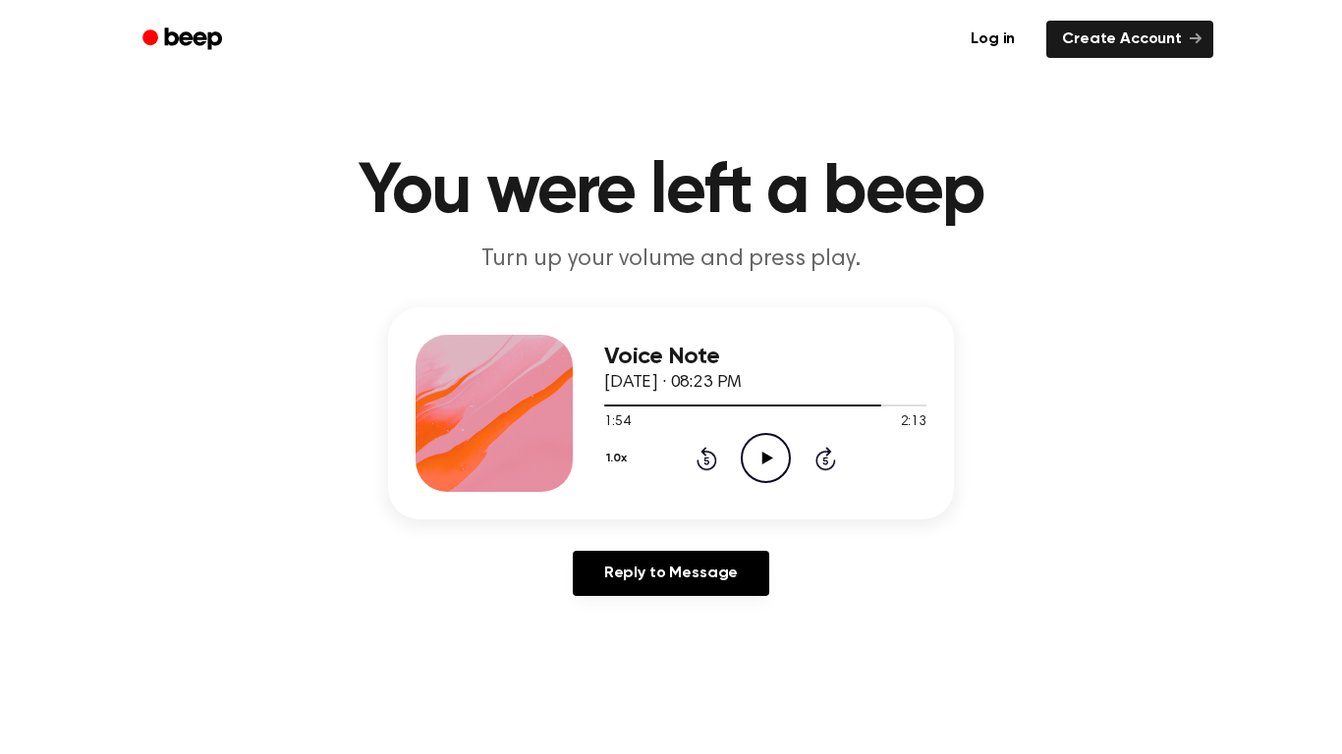
click at [753, 466] on icon "Play Audio" at bounding box center [766, 458] width 50 height 50
click at [708, 463] on icon "Rewind 5 seconds" at bounding box center [707, 459] width 22 height 26
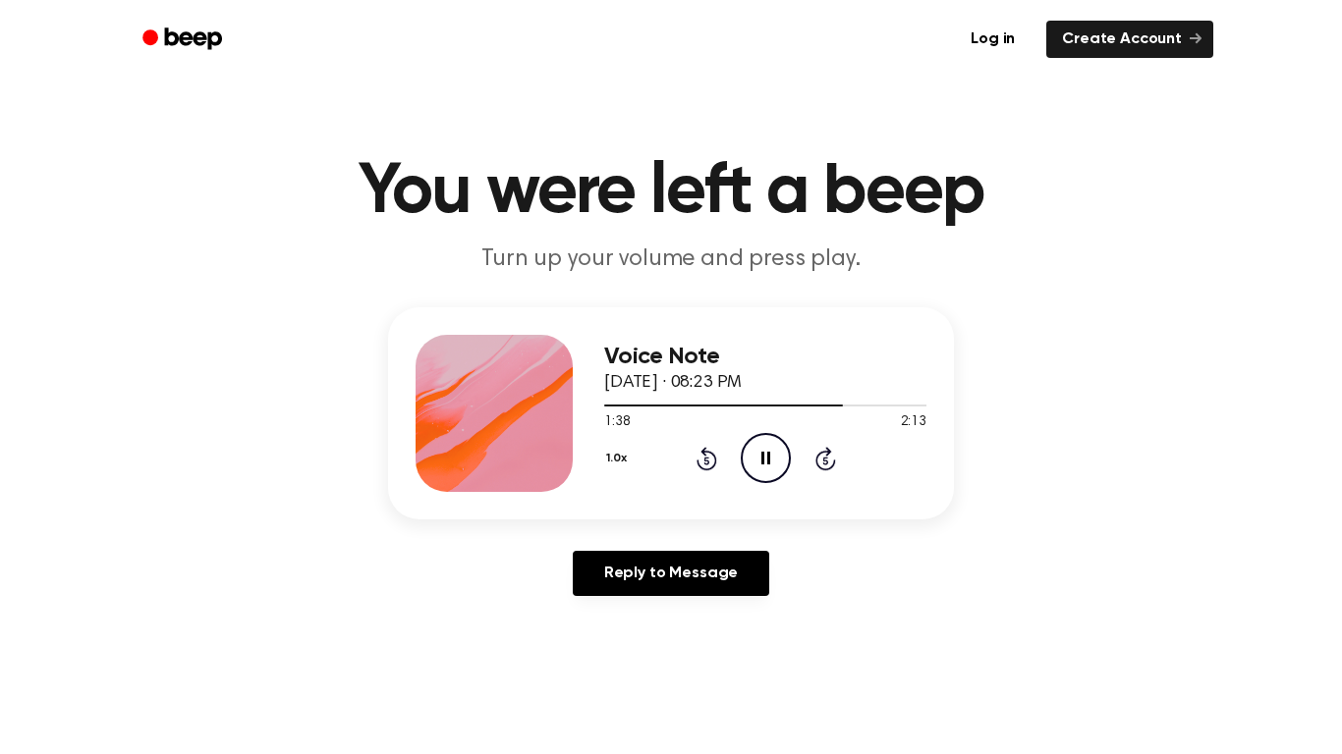
click at [708, 463] on icon "Rewind 5 seconds" at bounding box center [707, 459] width 22 height 26
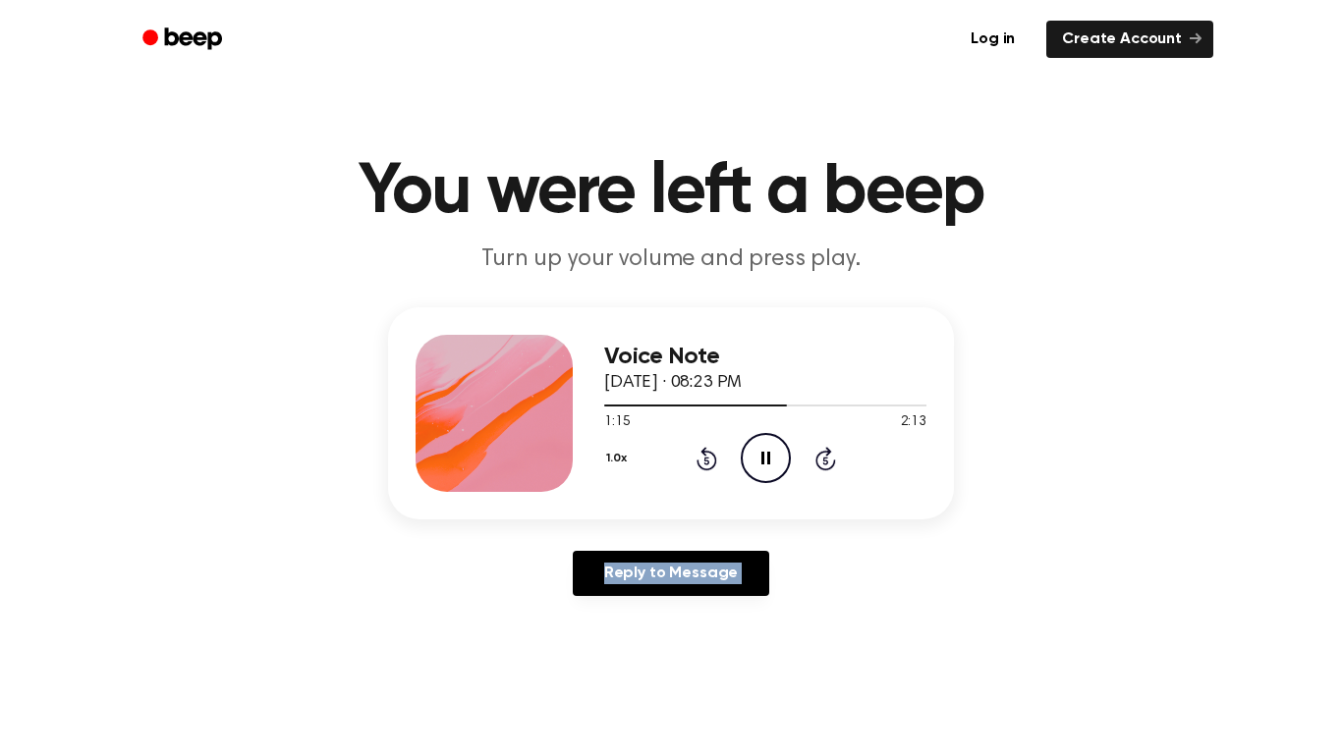
click at [708, 463] on icon "Rewind 5 seconds" at bounding box center [707, 459] width 22 height 26
click at [708, 459] on icon "Rewind 5 seconds" at bounding box center [707, 459] width 22 height 26
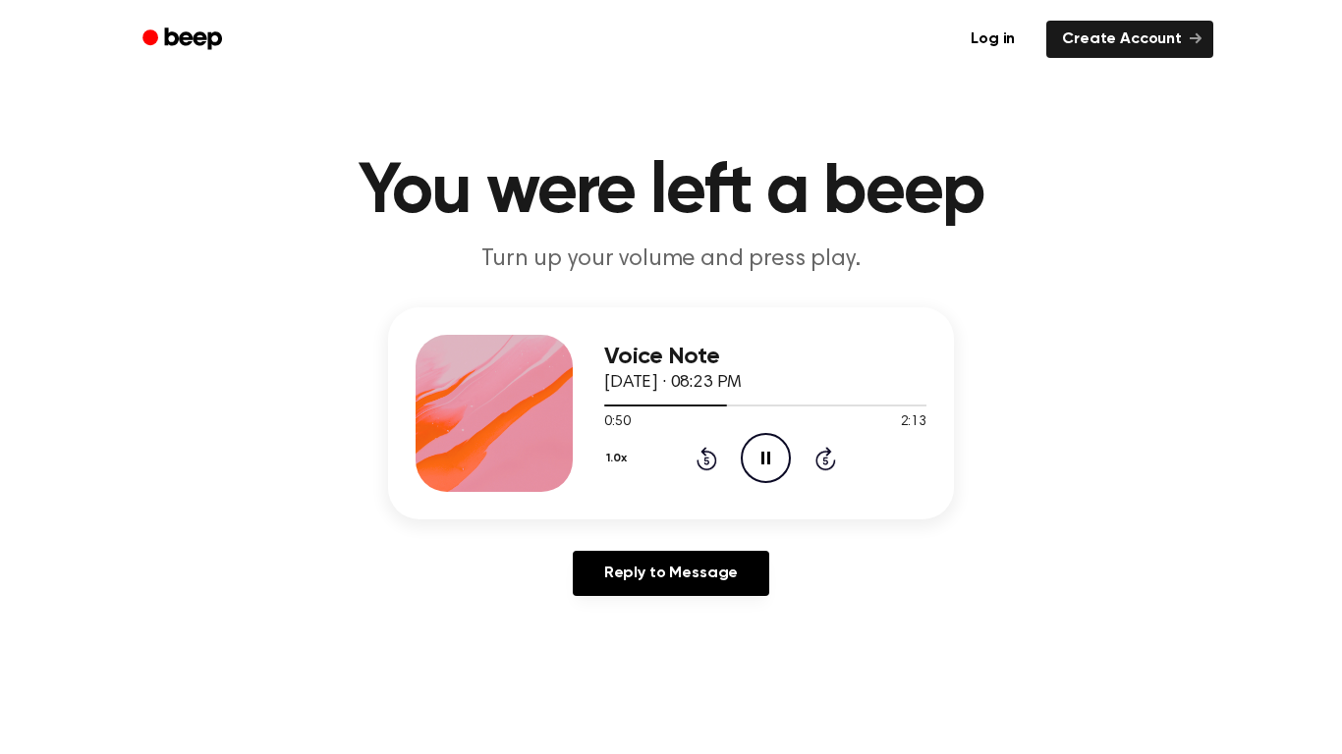
click at [708, 459] on icon "Rewind 5 seconds" at bounding box center [707, 459] width 22 height 26
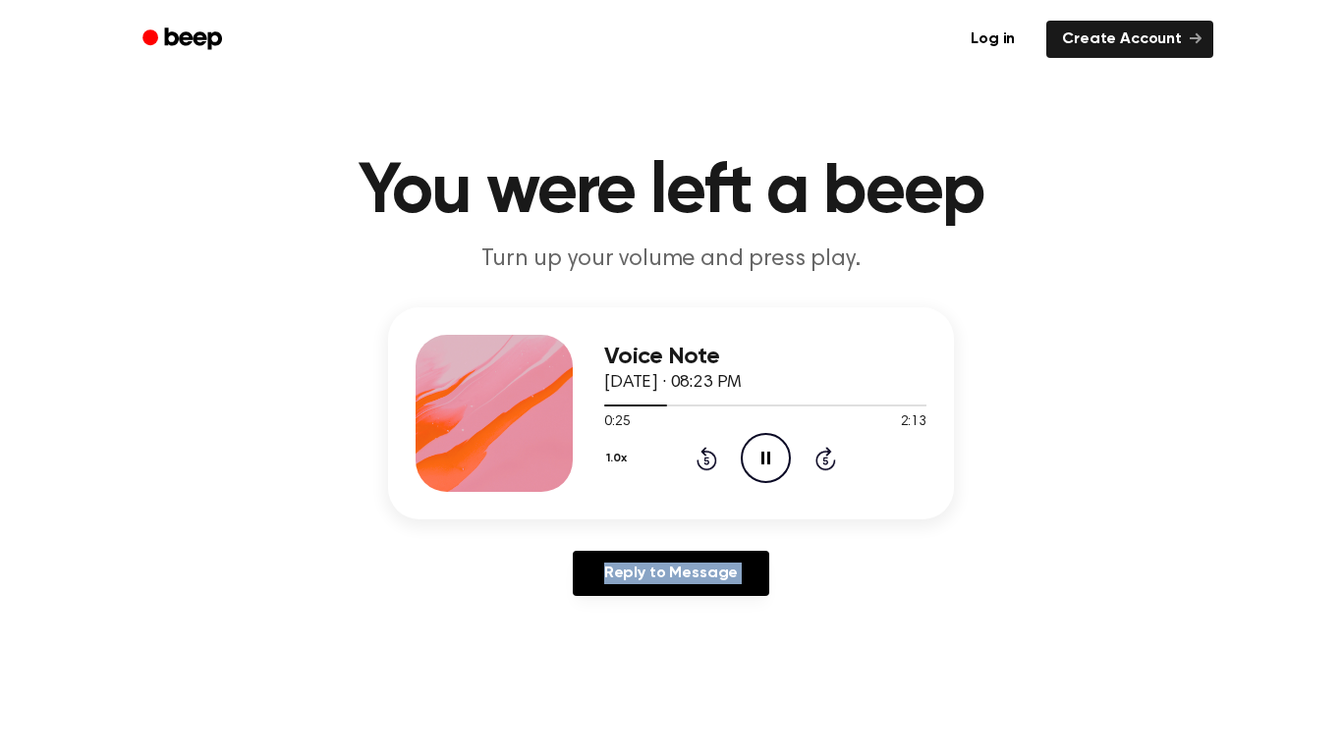
click at [708, 459] on icon "Rewind 5 seconds" at bounding box center [707, 459] width 22 height 26
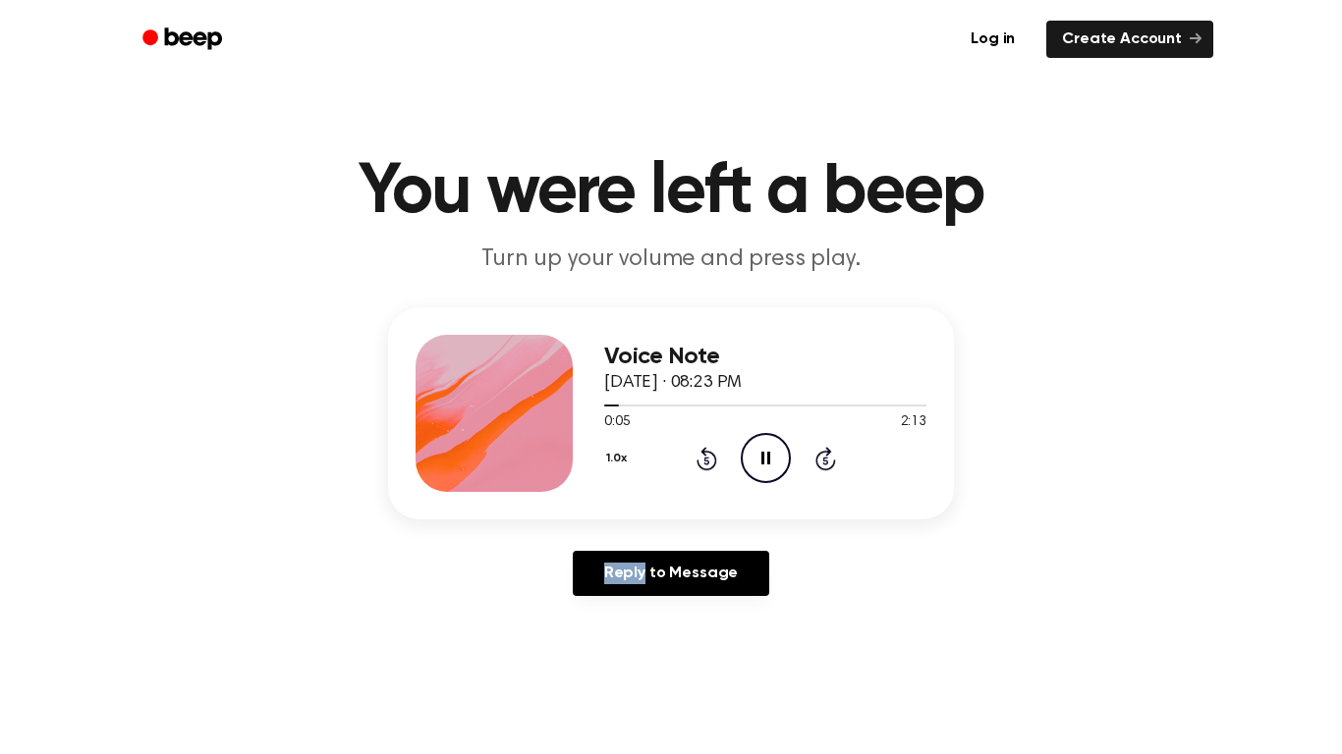
click at [708, 459] on icon "Rewind 5 seconds" at bounding box center [707, 459] width 22 height 26
click at [707, 457] on icon "Rewind 5 seconds" at bounding box center [707, 459] width 22 height 26
click at [710, 462] on icon "Rewind 5 seconds" at bounding box center [707, 459] width 22 height 26
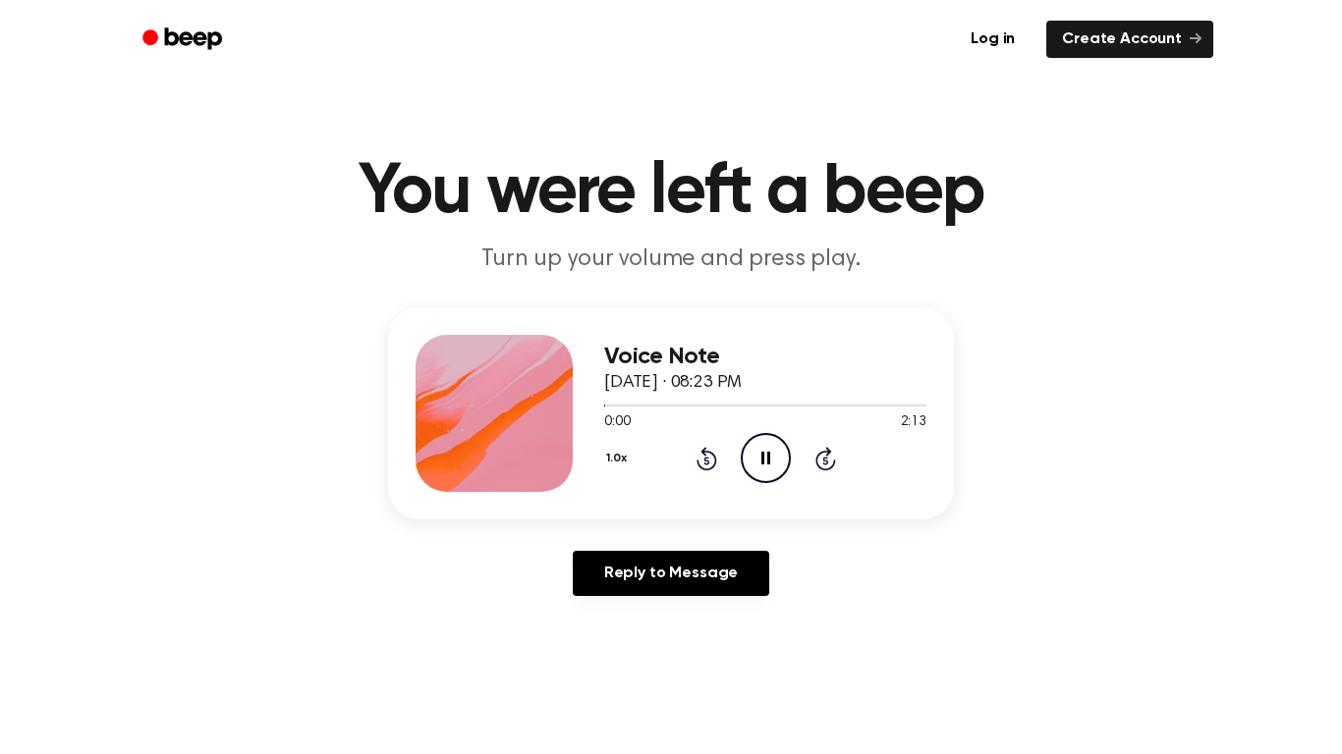
click at [713, 466] on icon at bounding box center [707, 459] width 21 height 24
click at [709, 456] on icon "Rewind 5 seconds" at bounding box center [707, 459] width 22 height 26
click at [715, 464] on icon at bounding box center [707, 459] width 21 height 24
click at [715, 463] on icon at bounding box center [707, 459] width 21 height 24
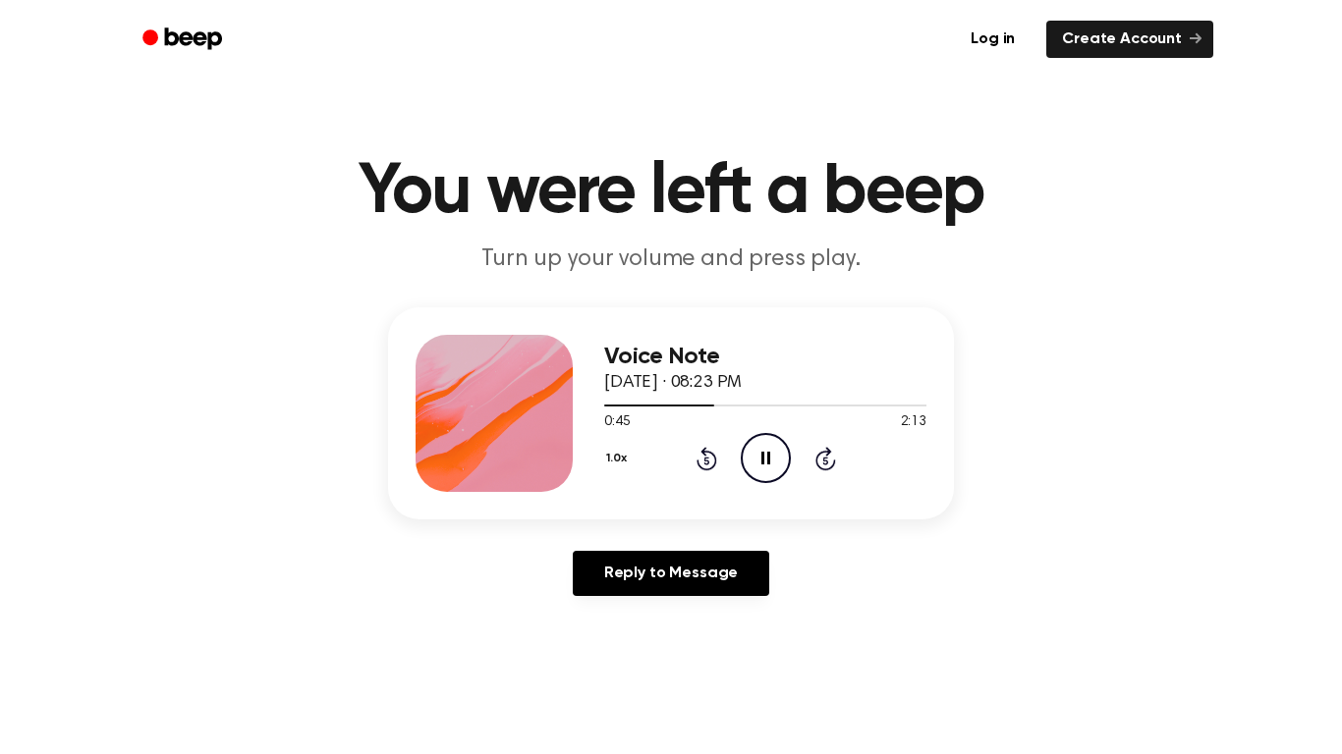
click at [766, 456] on icon "Pause Audio" at bounding box center [766, 458] width 50 height 50
click at [764, 453] on icon "Play Audio" at bounding box center [766, 458] width 50 height 50
click at [764, 453] on icon "Pause Audio" at bounding box center [766, 458] width 50 height 50
click at [710, 454] on icon at bounding box center [707, 459] width 21 height 24
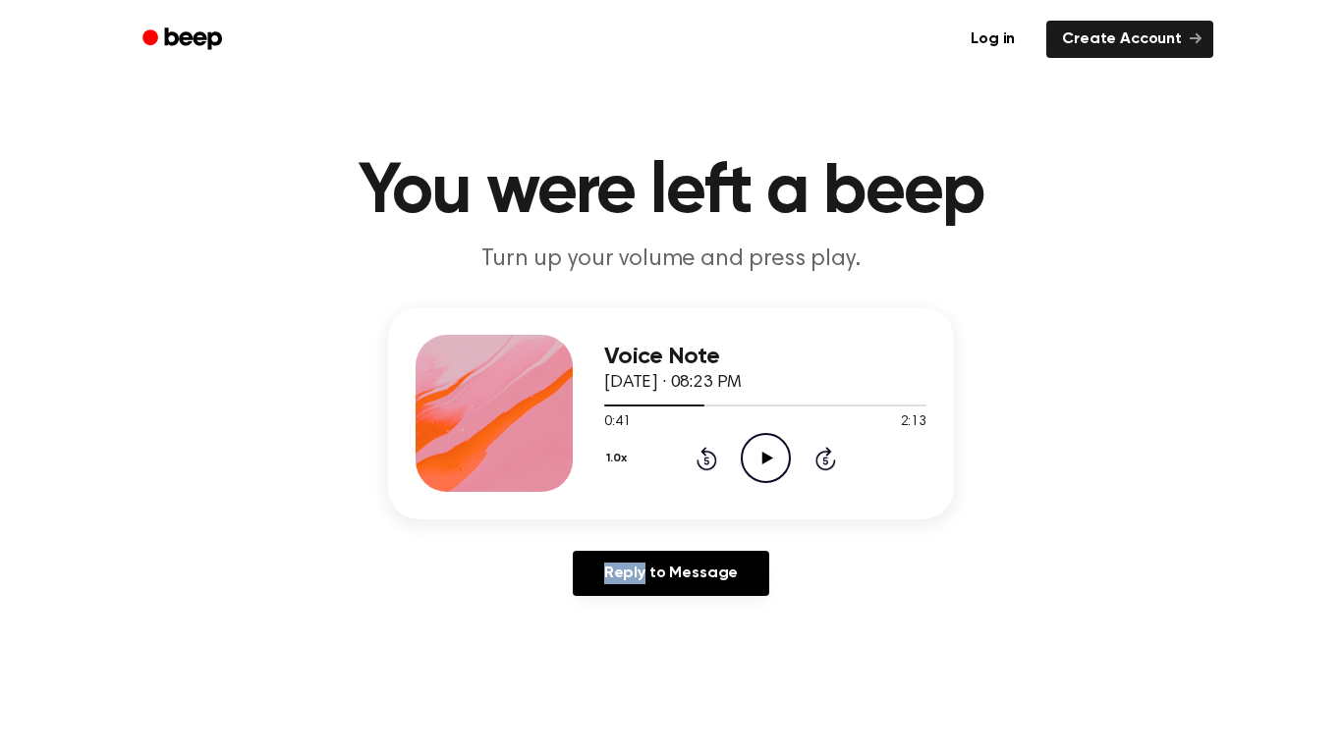
click at [710, 454] on icon at bounding box center [707, 459] width 21 height 24
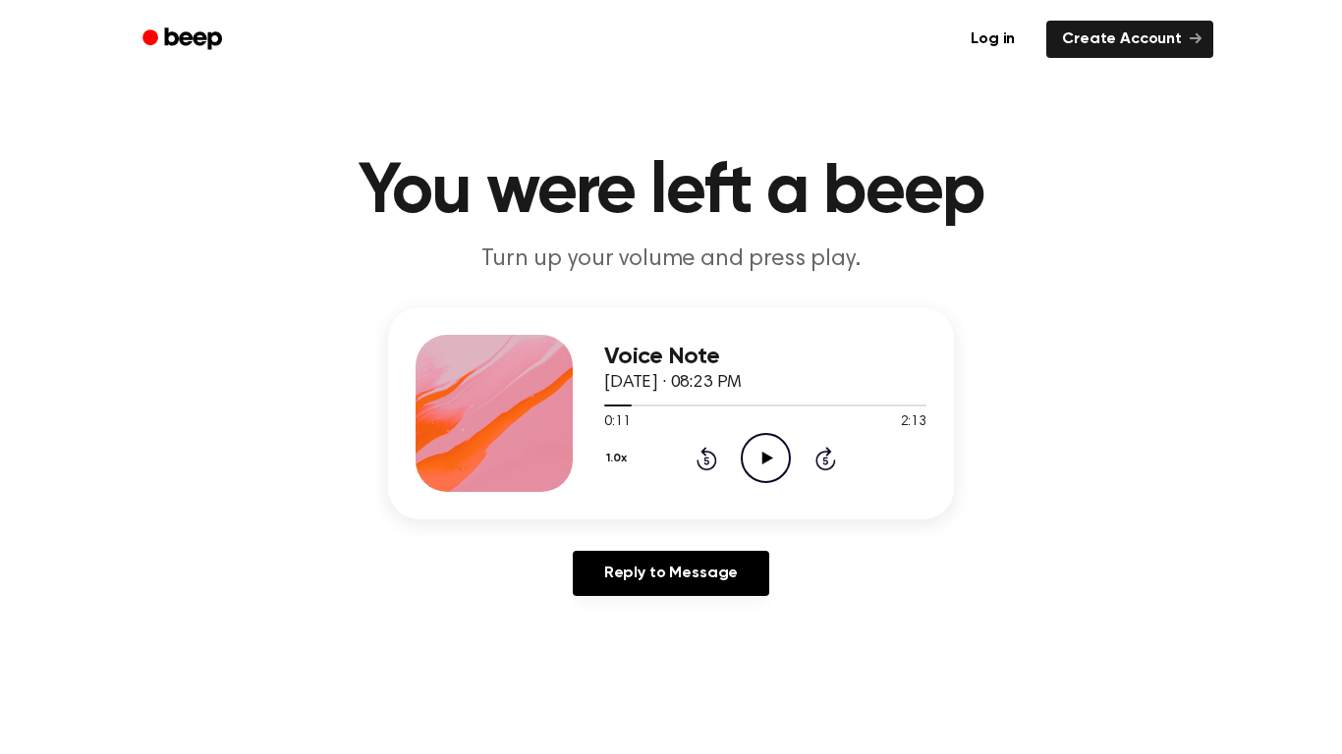
click at [710, 454] on icon at bounding box center [707, 459] width 21 height 24
click at [773, 461] on icon "Play Audio" at bounding box center [766, 458] width 50 height 50
click at [755, 456] on icon "Pause Audio" at bounding box center [766, 458] width 50 height 50
click at [707, 452] on icon at bounding box center [707, 459] width 21 height 24
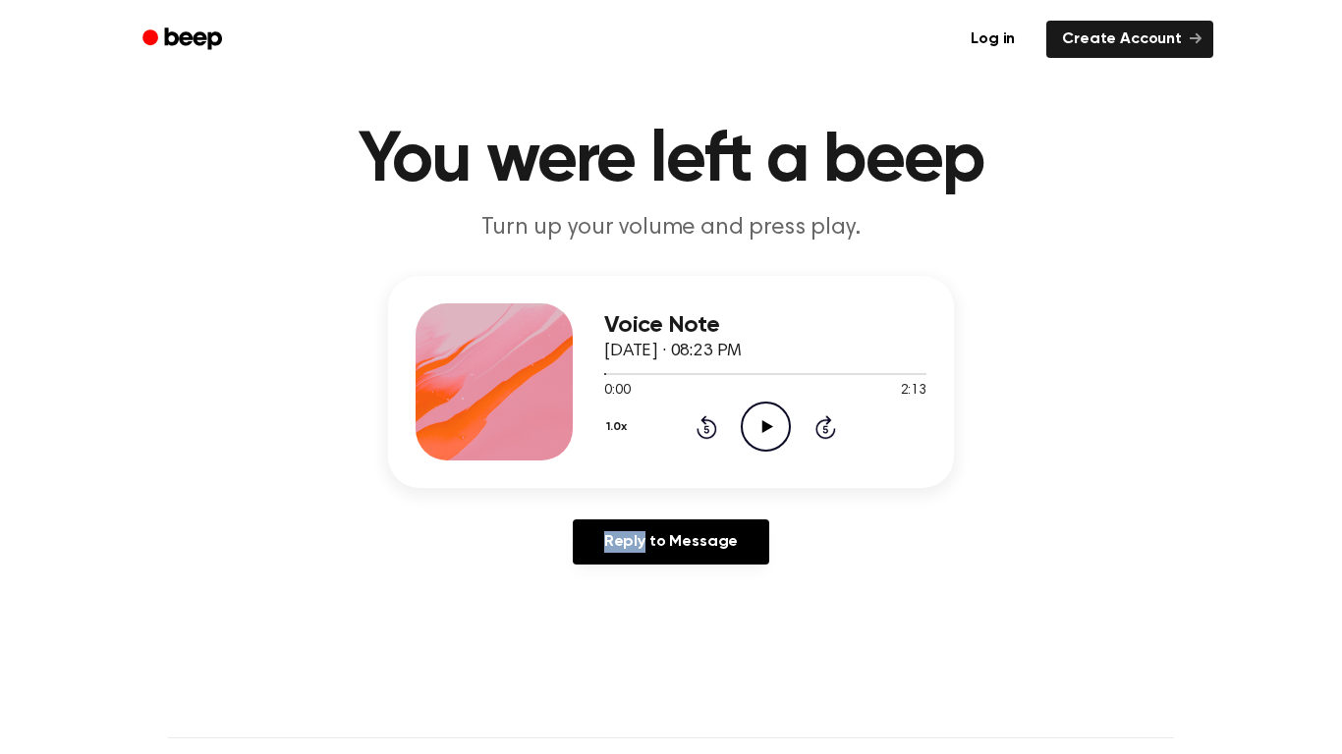
scroll to position [22, 0]
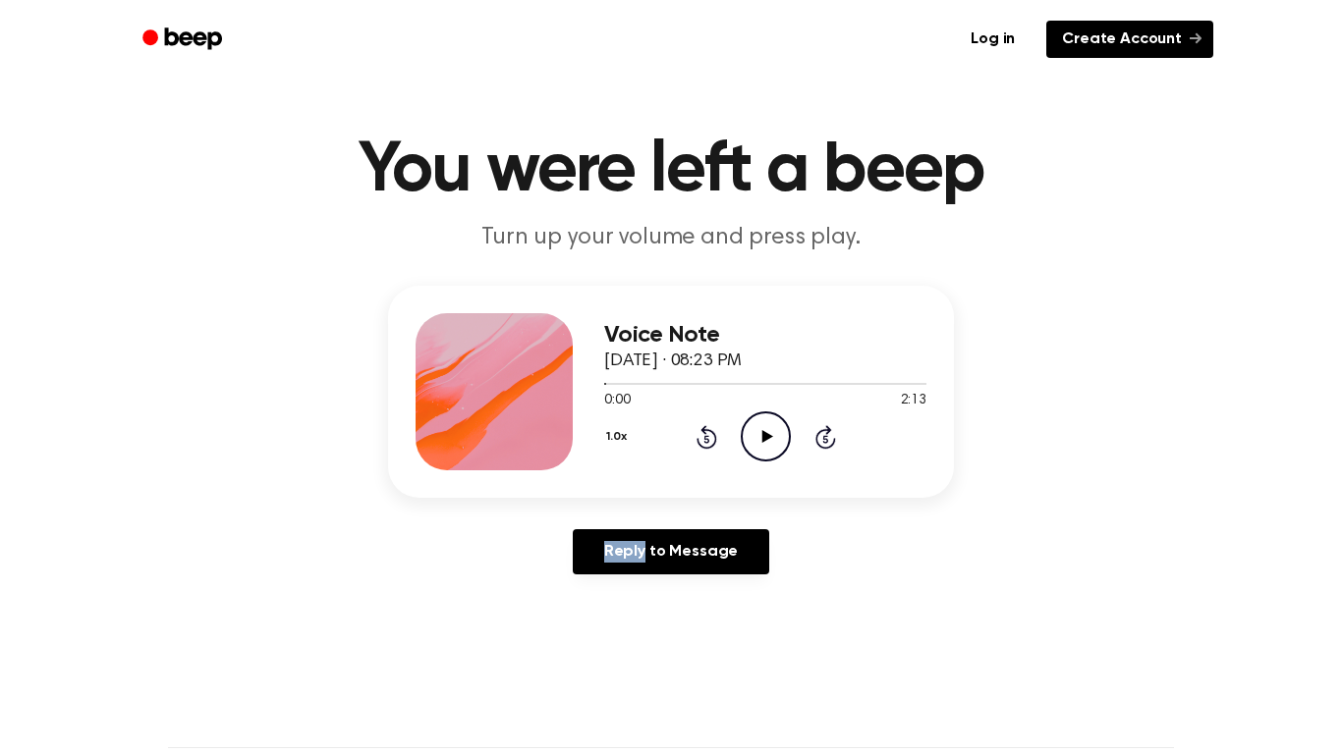
click at [1130, 46] on link "Create Account" at bounding box center [1129, 39] width 167 height 37
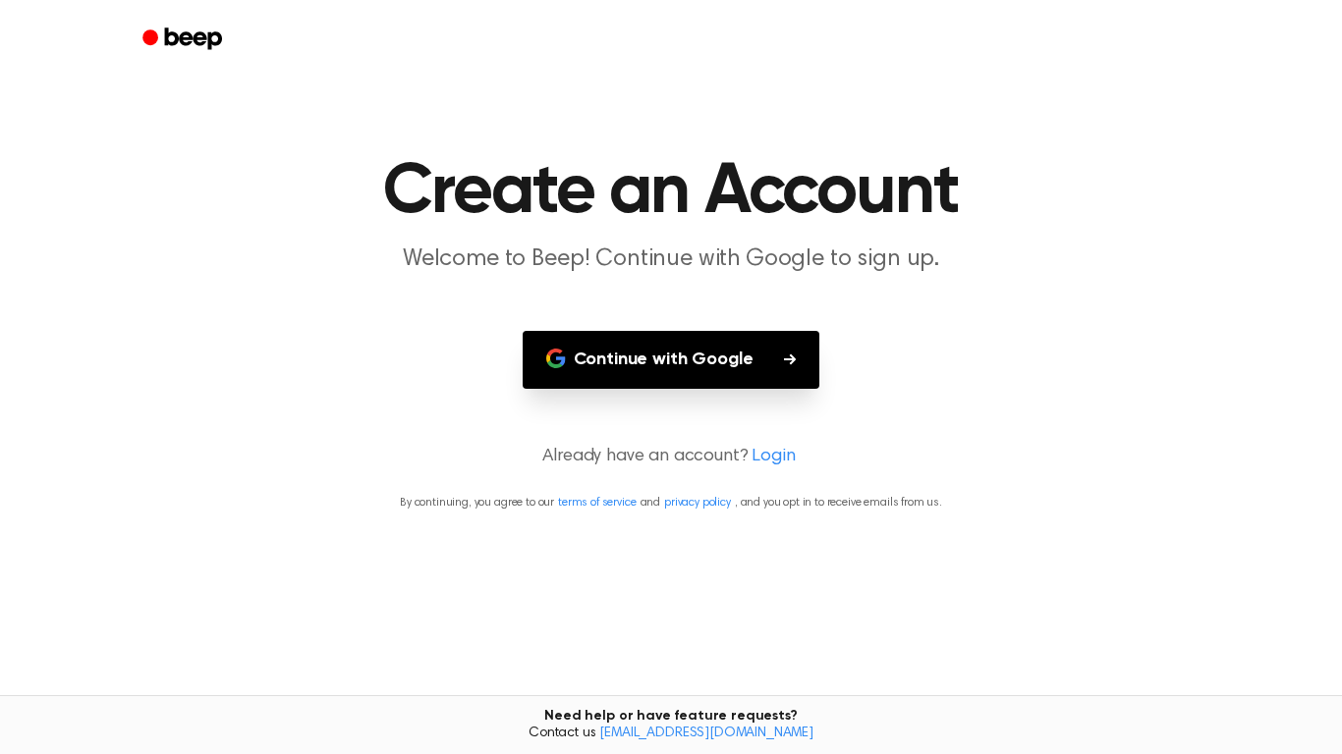
click at [571, 465] on p "Already have an account? Login" at bounding box center [671, 457] width 1295 height 27
click at [686, 367] on button "Continue with Google" at bounding box center [672, 360] width 298 height 58
click at [171, 38] on icon "Beep" at bounding box center [184, 39] width 84 height 28
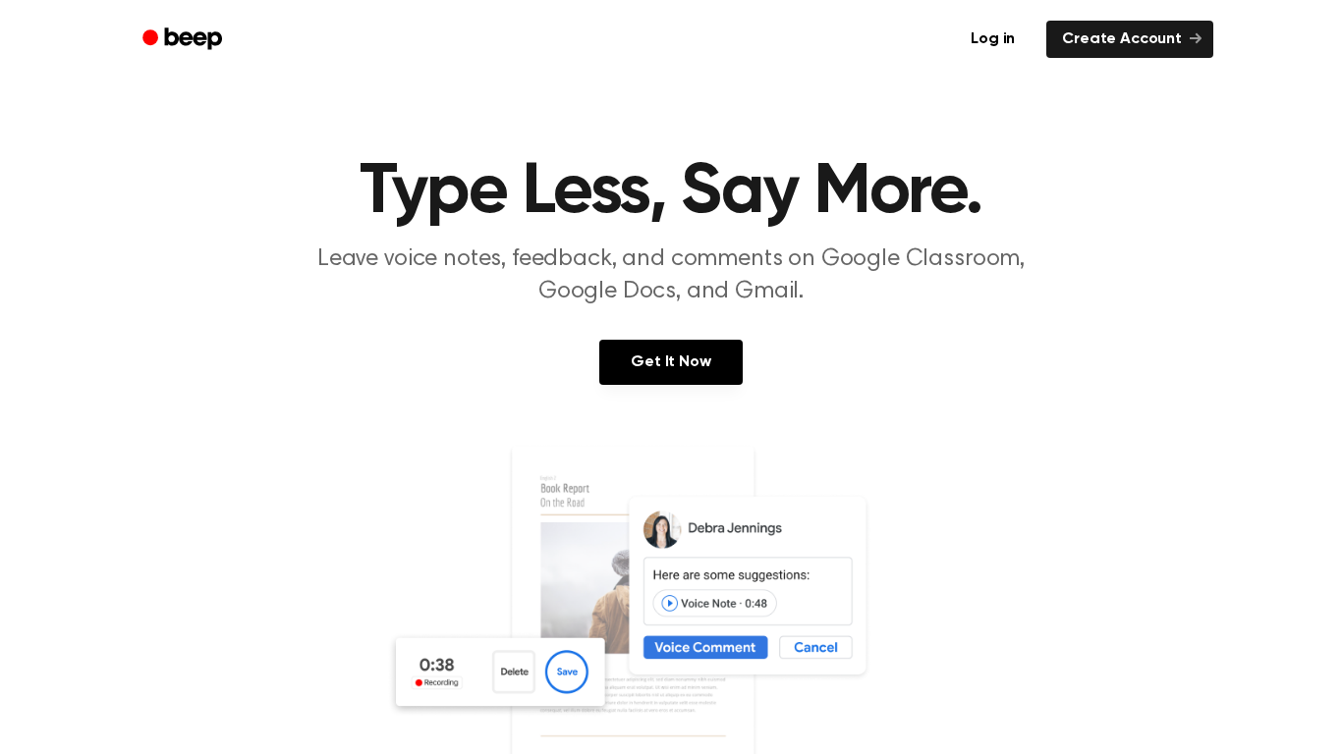
click at [251, 377] on div "Get It Now" at bounding box center [671, 382] width 1295 height 84
click at [1005, 50] on link "Log in" at bounding box center [993, 39] width 84 height 45
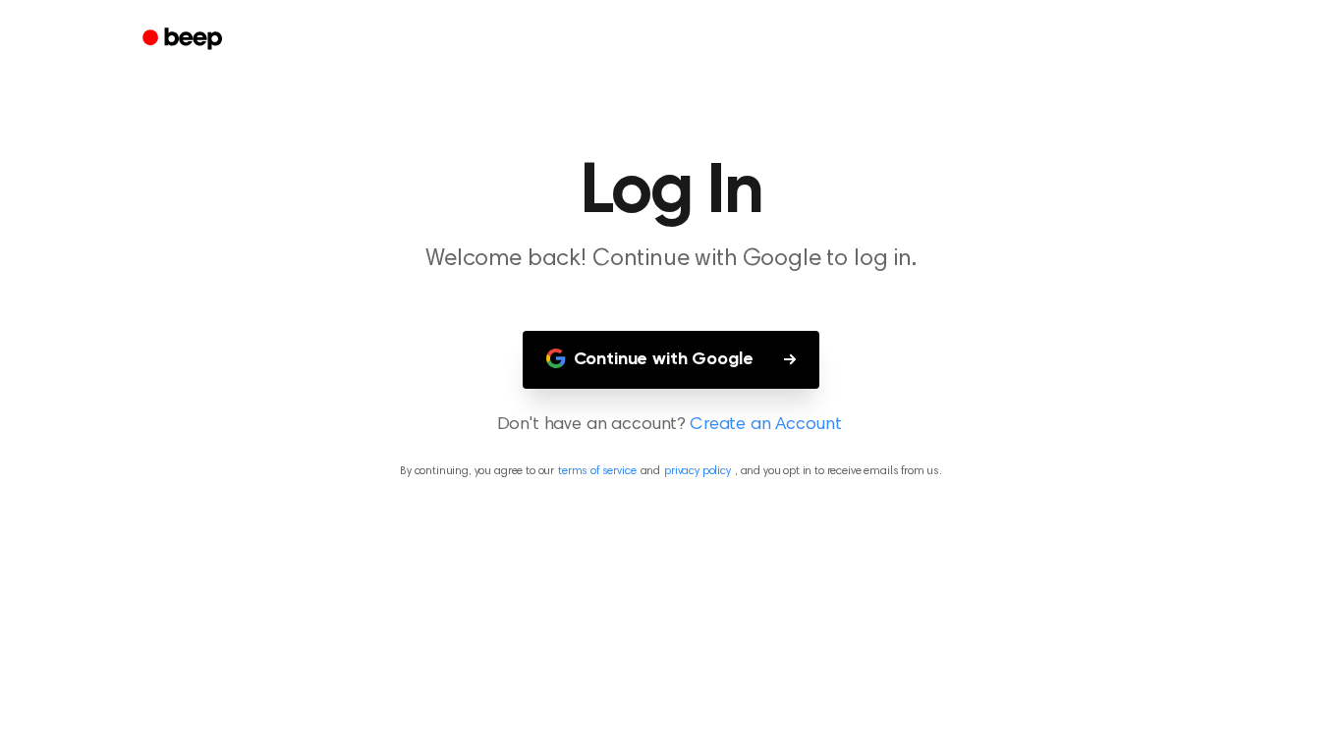
click at [193, 49] on icon "Beep" at bounding box center [184, 39] width 84 height 28
